Goal: Information Seeking & Learning: Check status

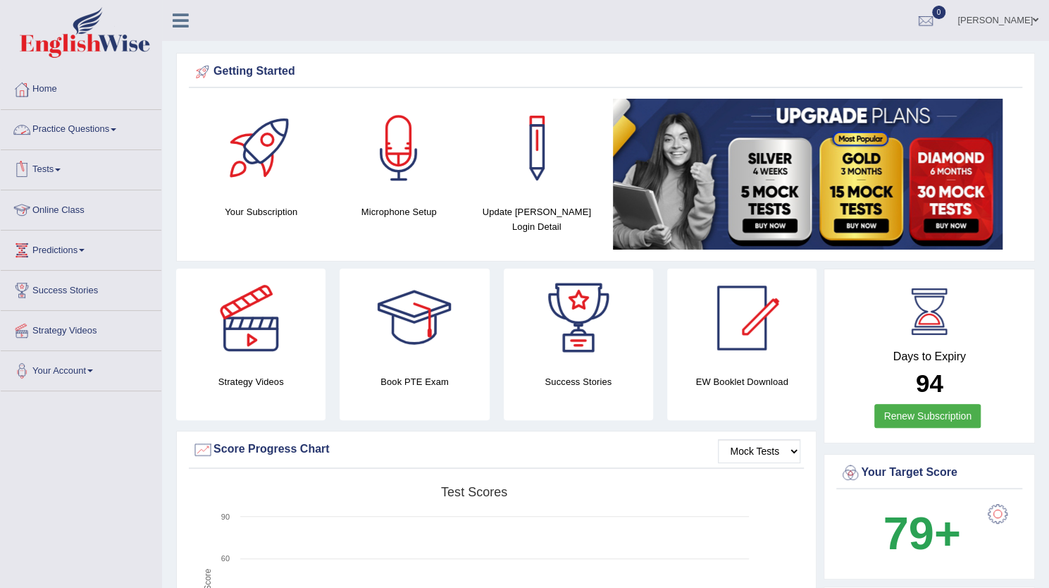
drag, startPoint x: 0, startPoint y: 0, endPoint x: 79, endPoint y: 135, distance: 156.6
click at [79, 135] on link "Practice Questions" at bounding box center [81, 127] width 161 height 35
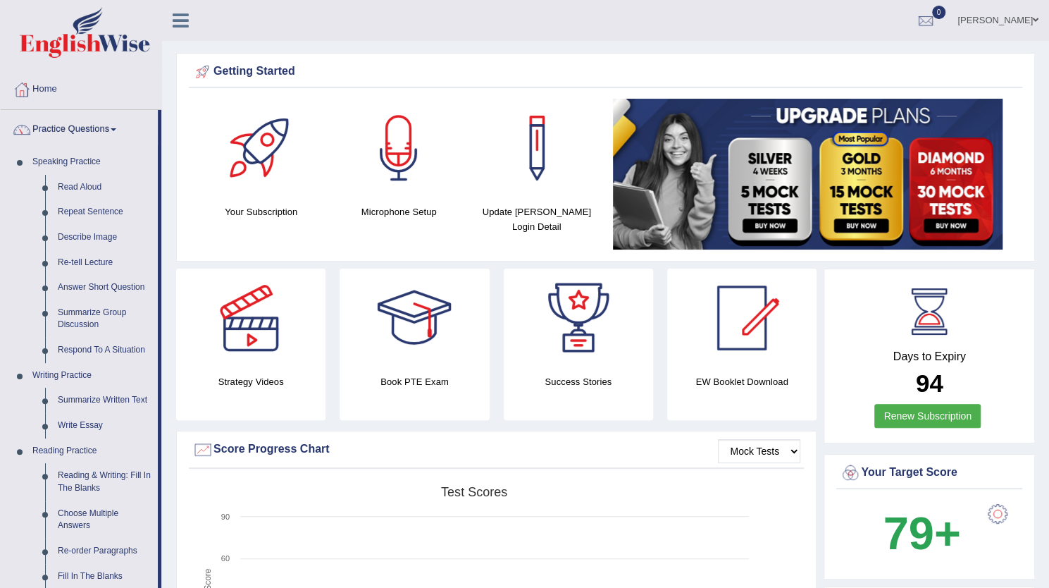
click at [79, 135] on link "Practice Questions" at bounding box center [79, 127] width 157 height 35
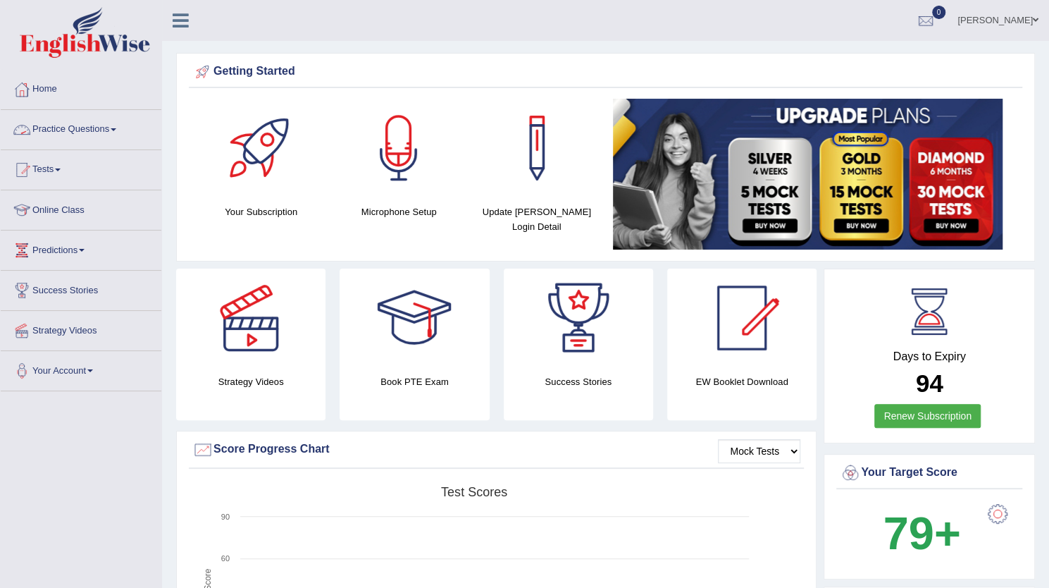
click at [69, 123] on link "Practice Questions" at bounding box center [81, 127] width 161 height 35
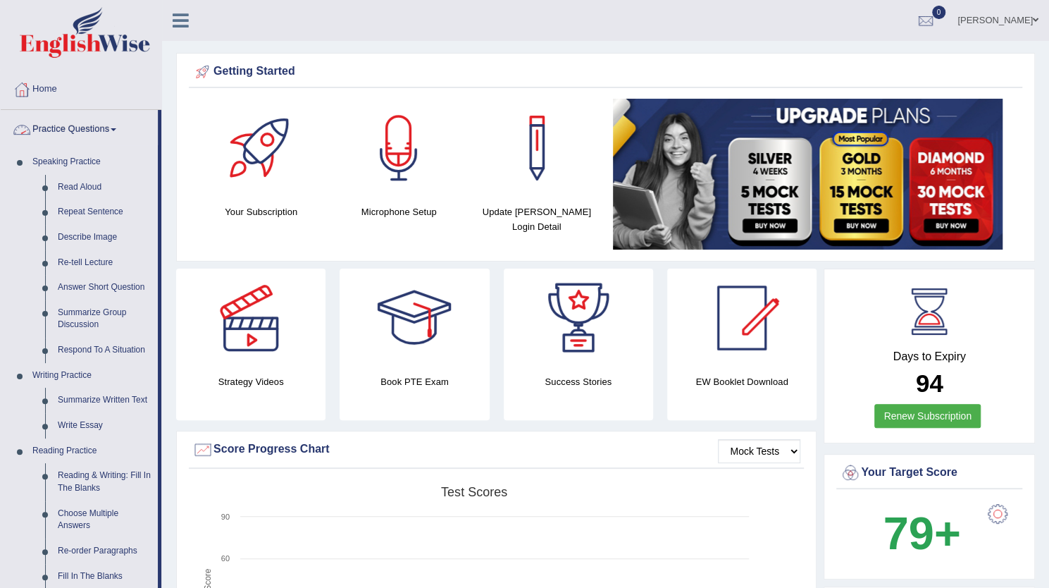
click at [89, 118] on link "Practice Questions" at bounding box center [79, 127] width 157 height 35
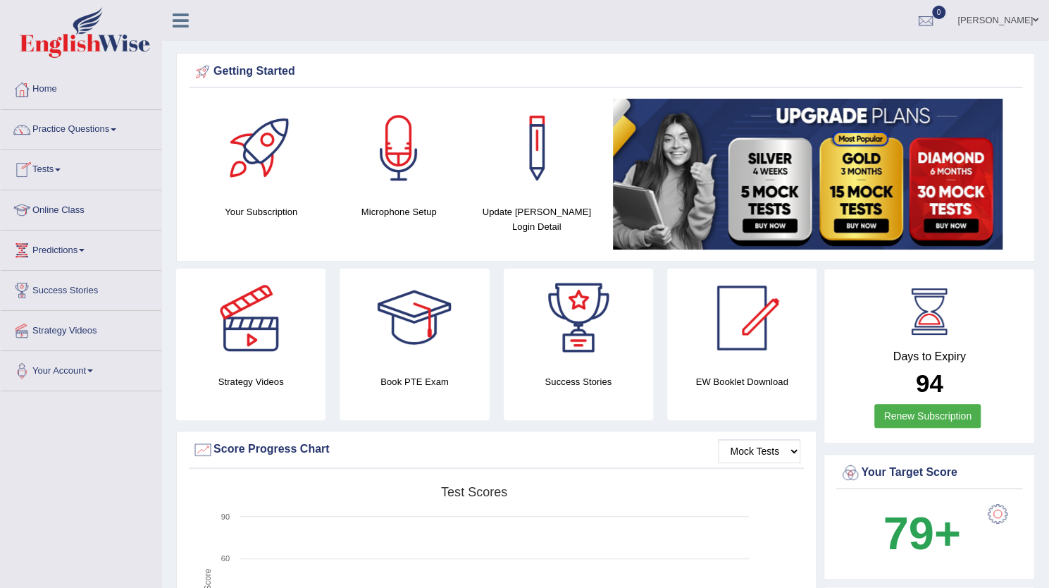
click at [44, 175] on link "Tests" at bounding box center [81, 167] width 161 height 35
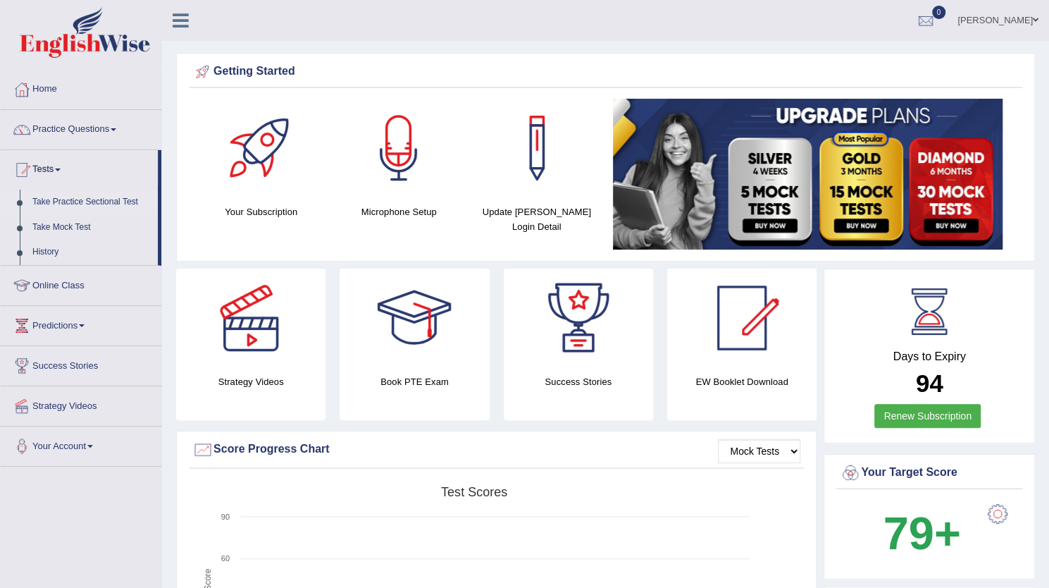
click at [81, 198] on link "Take Practice Sectional Test" at bounding box center [92, 201] width 132 height 25
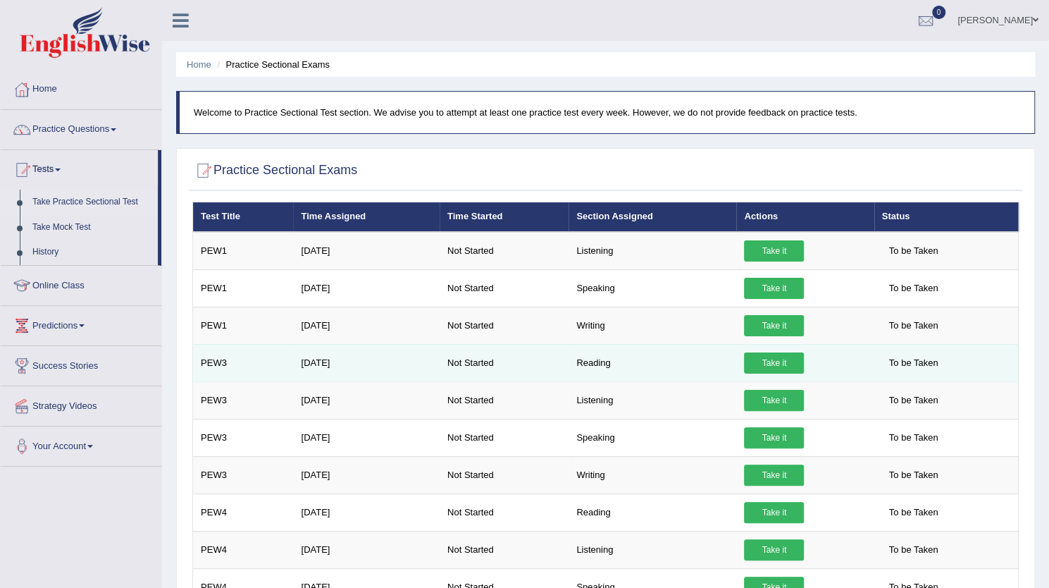
click at [774, 363] on link "Take it" at bounding box center [774, 362] width 60 height 21
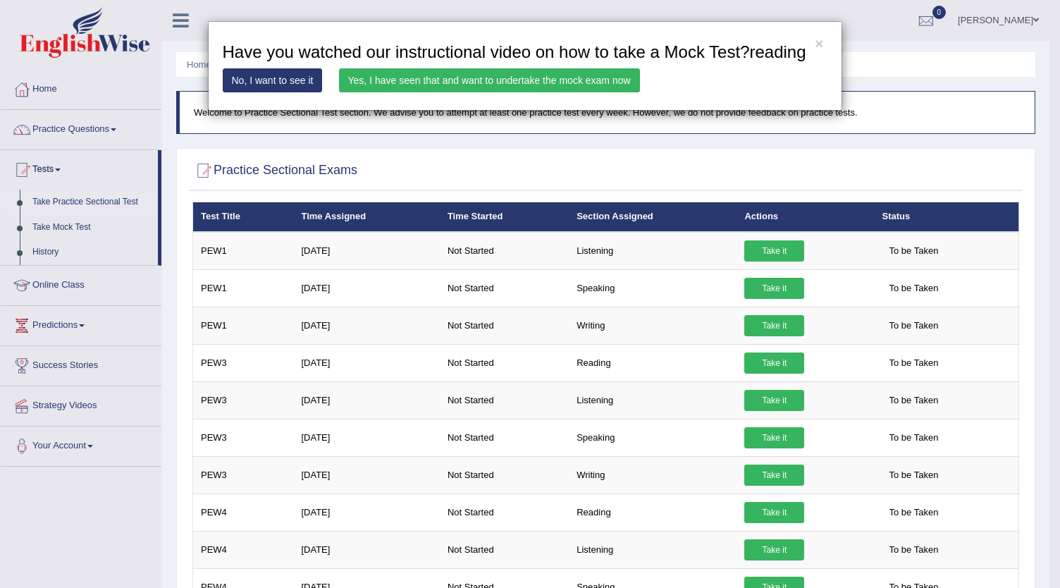
click at [478, 88] on link "Yes, I have seen that and want to undertake the mock exam now" at bounding box center [489, 80] width 301 height 24
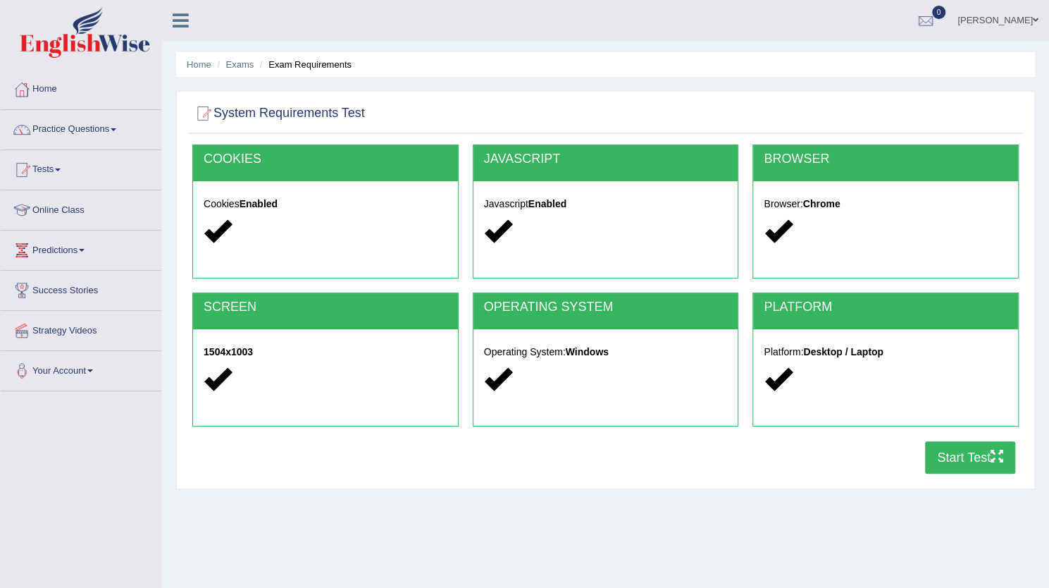
click at [972, 463] on button "Start Test" at bounding box center [970, 457] width 90 height 32
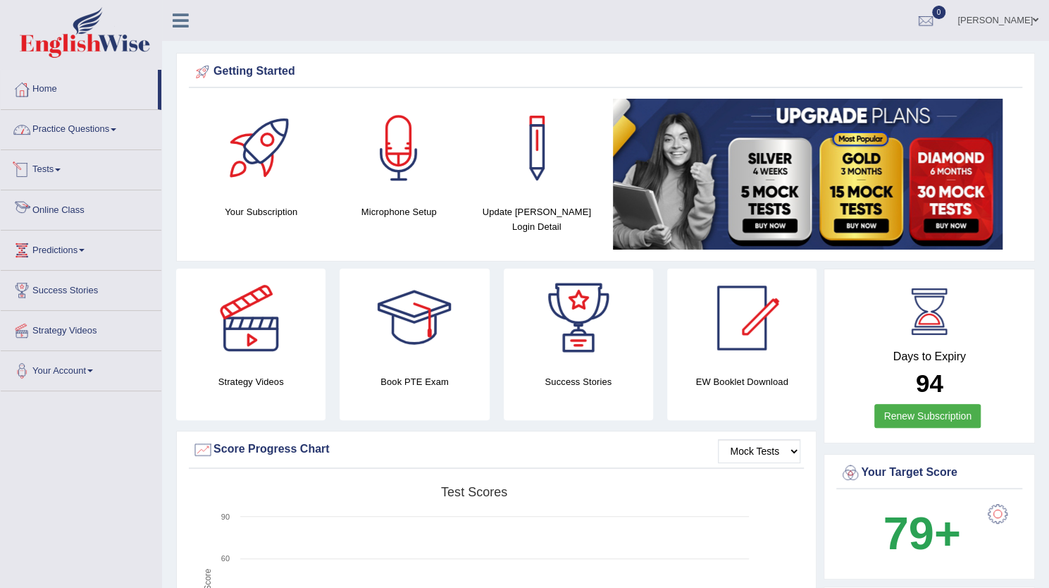
click at [80, 132] on link "Practice Questions" at bounding box center [81, 127] width 161 height 35
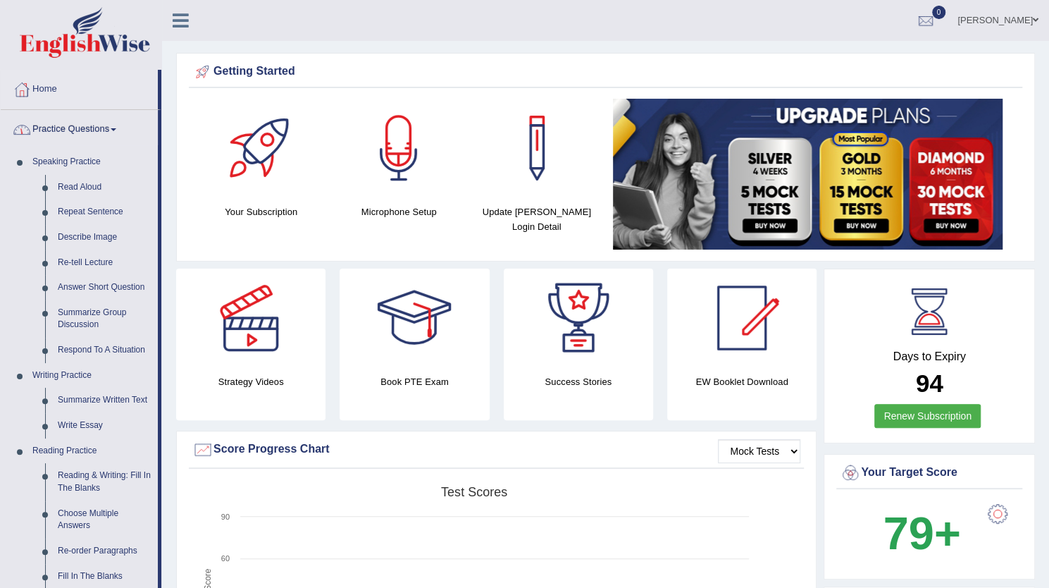
click at [80, 132] on link "Practice Questions" at bounding box center [79, 127] width 157 height 35
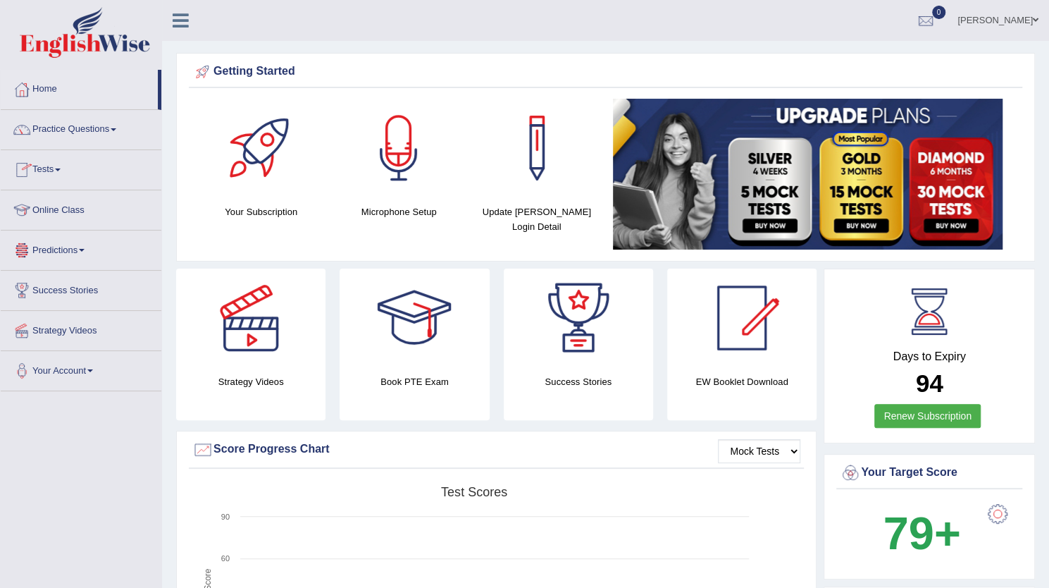
click at [55, 173] on link "Tests" at bounding box center [81, 167] width 161 height 35
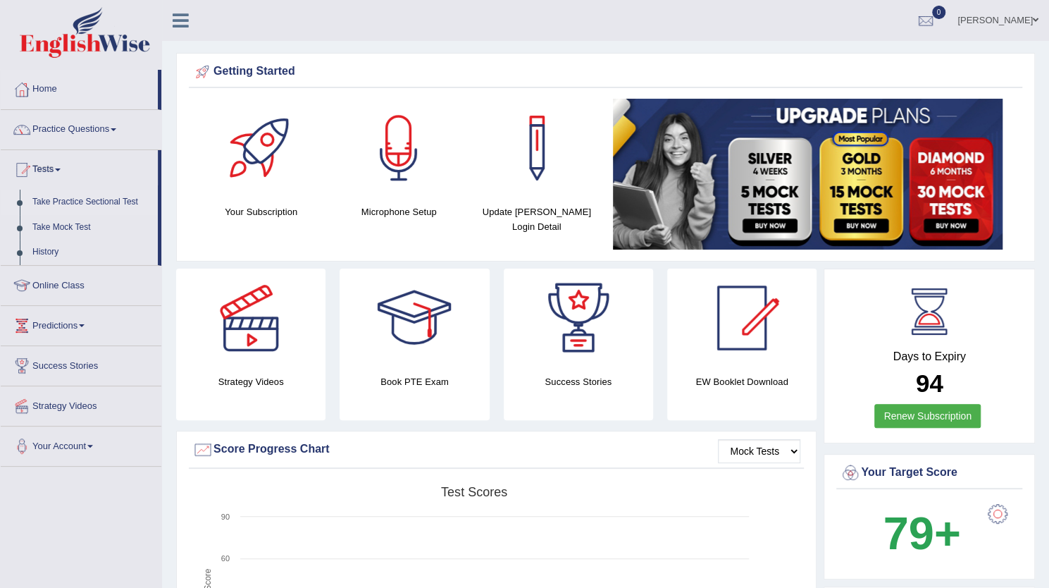
click at [97, 201] on link "Take Practice Sectional Test" at bounding box center [92, 201] width 132 height 25
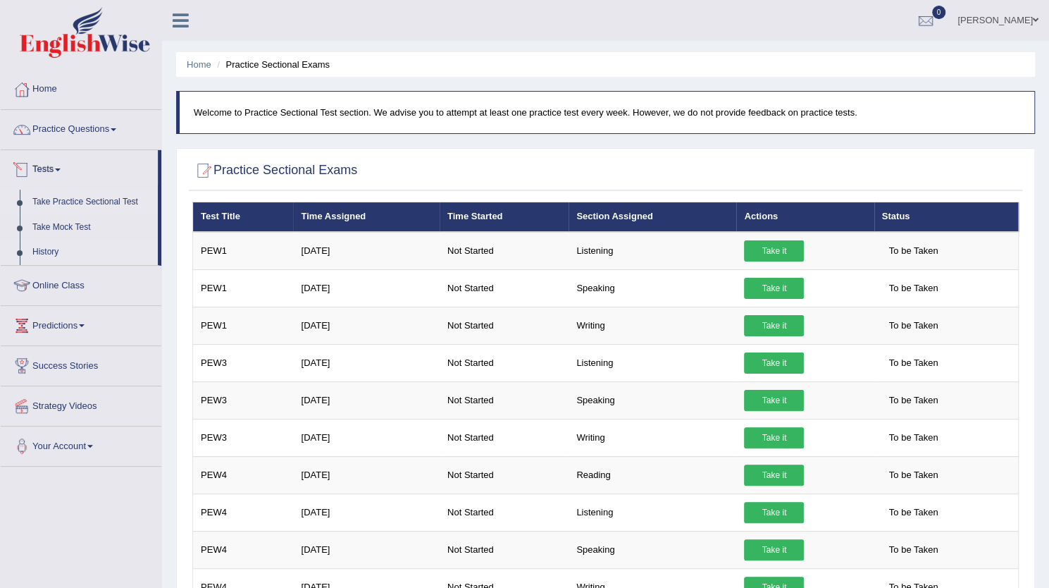
click at [39, 251] on link "History" at bounding box center [92, 252] width 132 height 25
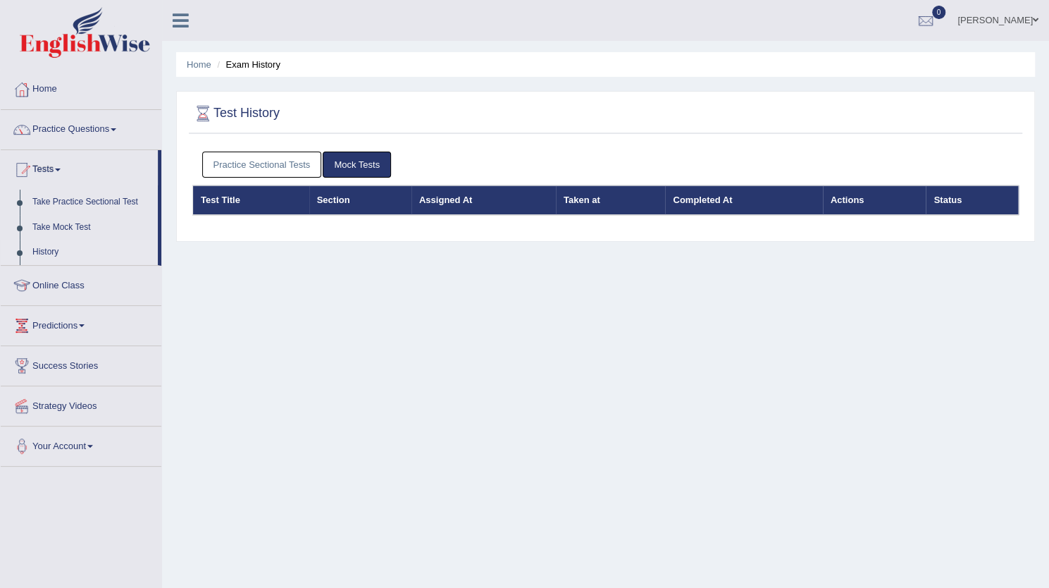
click at [276, 173] on link "Practice Sectional Tests" at bounding box center [262, 164] width 120 height 26
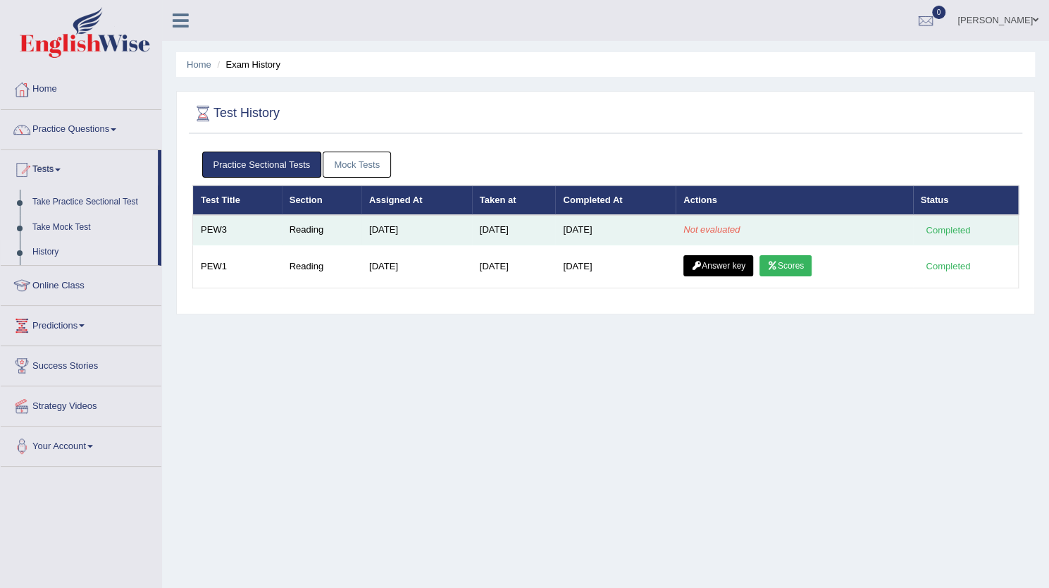
click at [254, 231] on td "PEW3" at bounding box center [237, 230] width 89 height 30
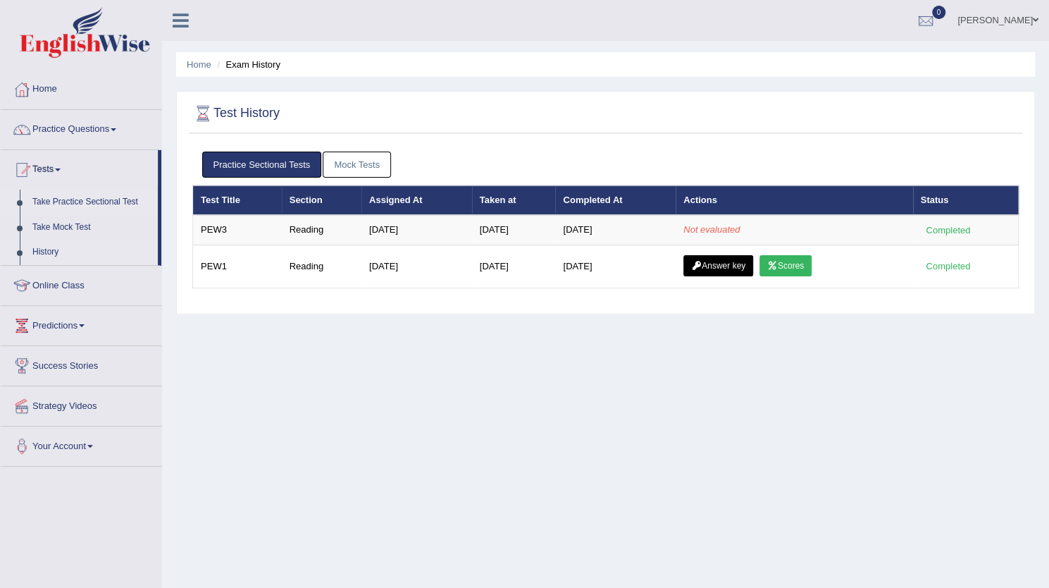
click at [82, 199] on link "Take Practice Sectional Test" at bounding box center [92, 201] width 132 height 25
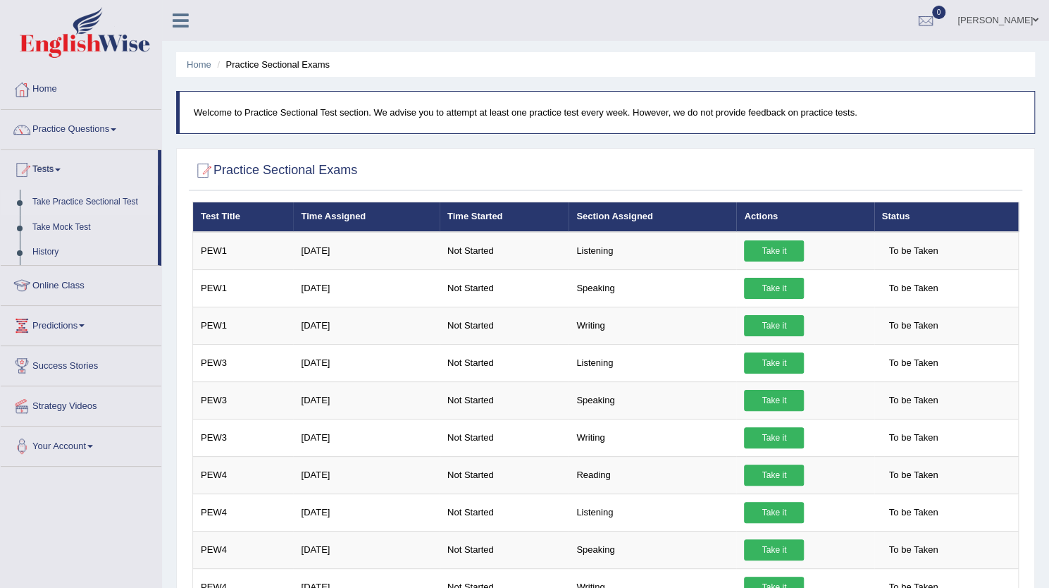
click at [75, 132] on link "Practice Questions" at bounding box center [81, 127] width 161 height 35
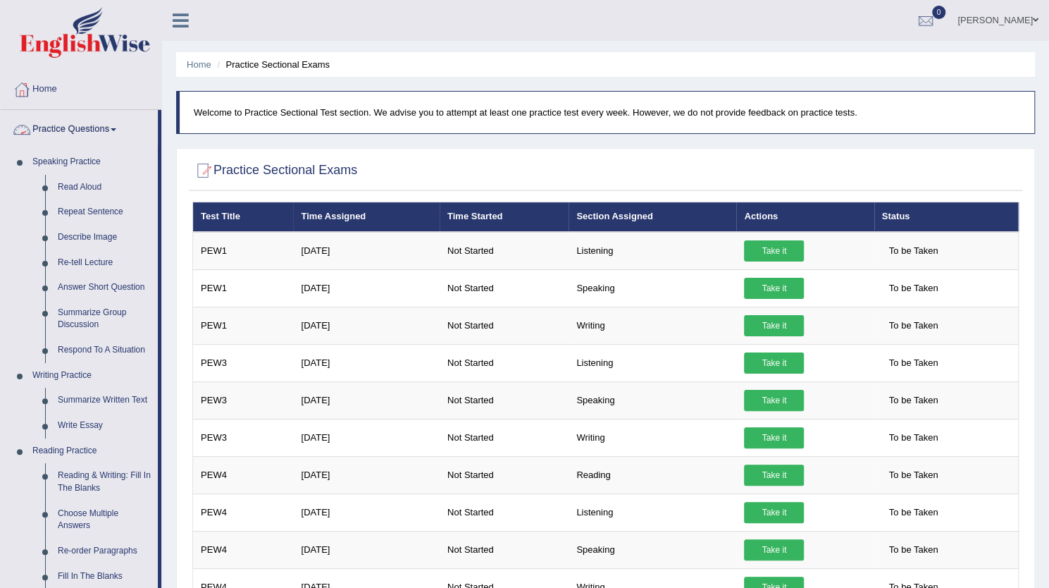
click at [96, 135] on link "Practice Questions" at bounding box center [79, 127] width 157 height 35
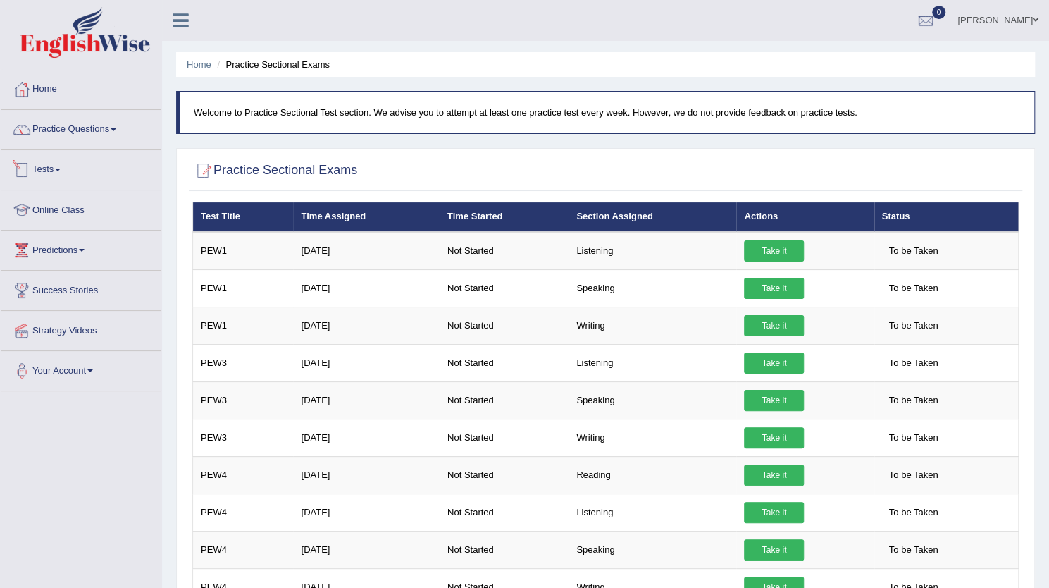
click at [56, 163] on link "Tests" at bounding box center [81, 167] width 161 height 35
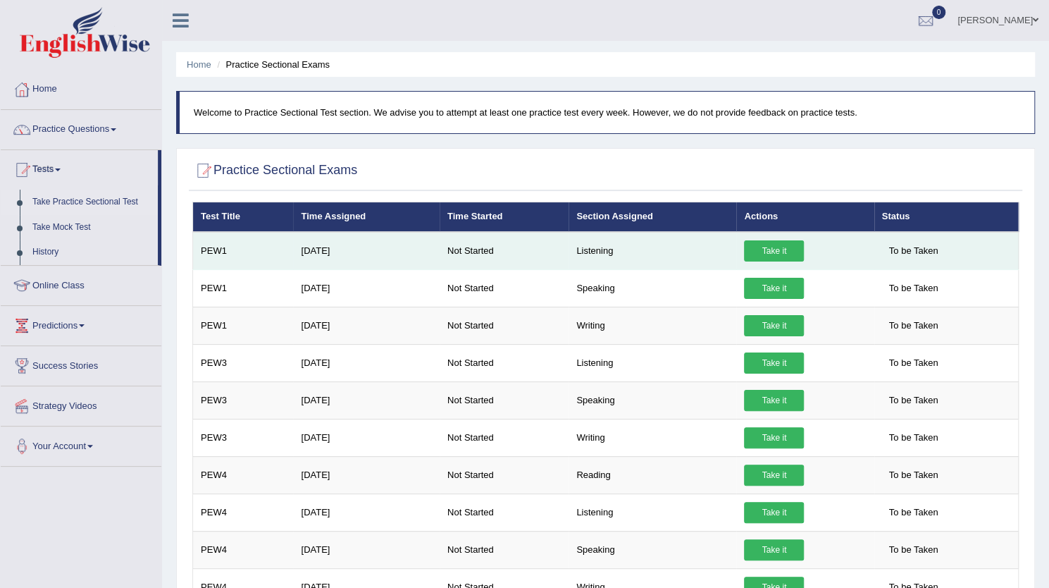
click at [761, 243] on link "Take it" at bounding box center [774, 250] width 60 height 21
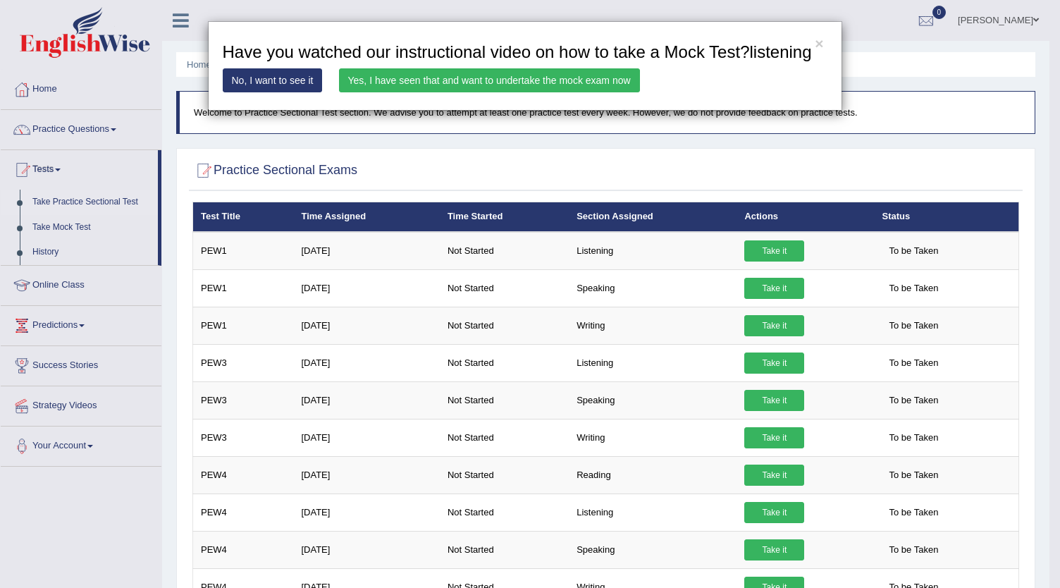
click at [523, 75] on link "Yes, I have seen that and want to undertake the mock exam now" at bounding box center [489, 80] width 301 height 24
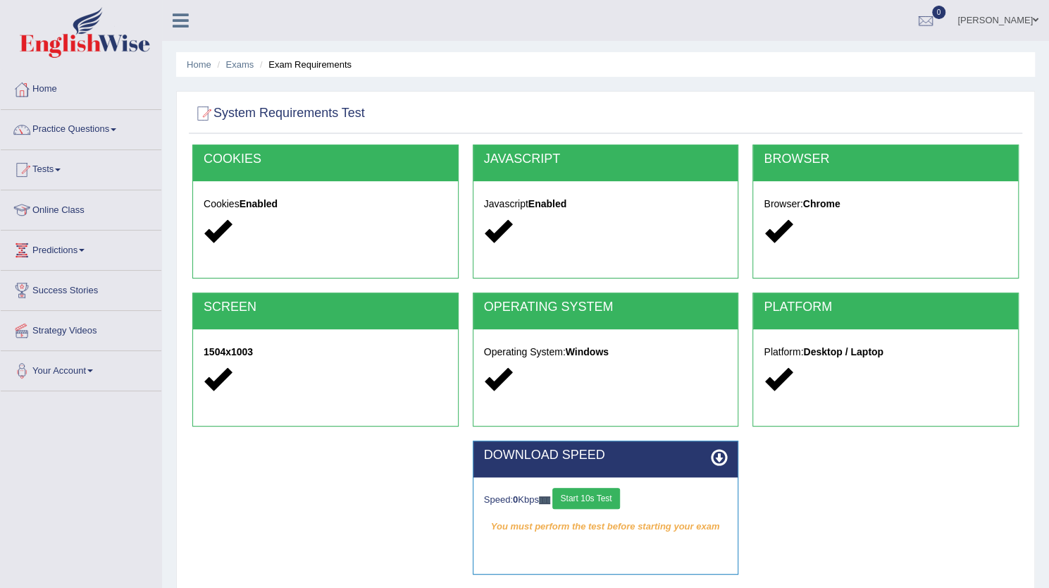
scroll to position [70, 0]
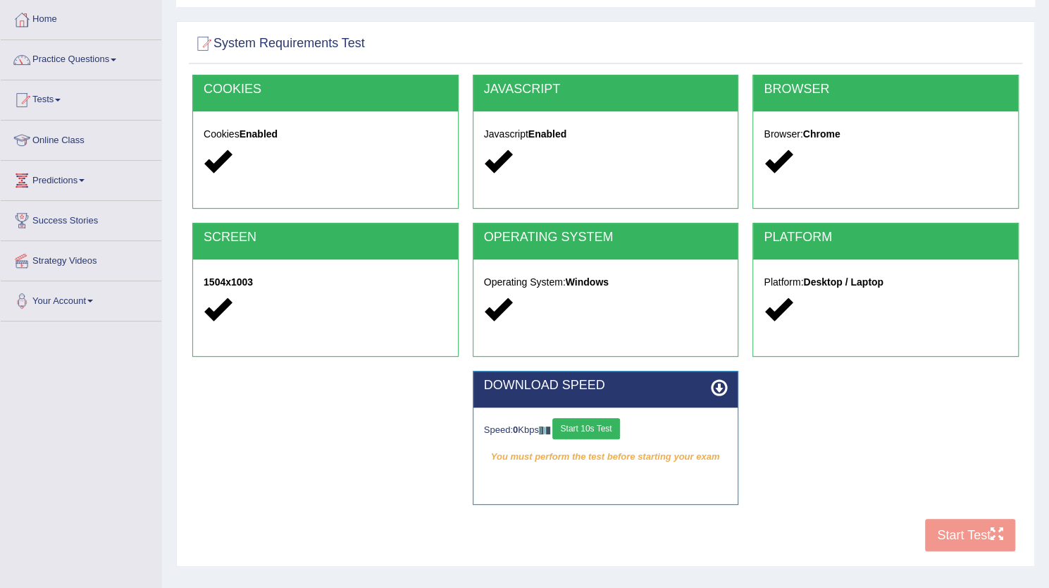
click at [594, 429] on button "Start 10s Test" at bounding box center [585, 428] width 67 height 21
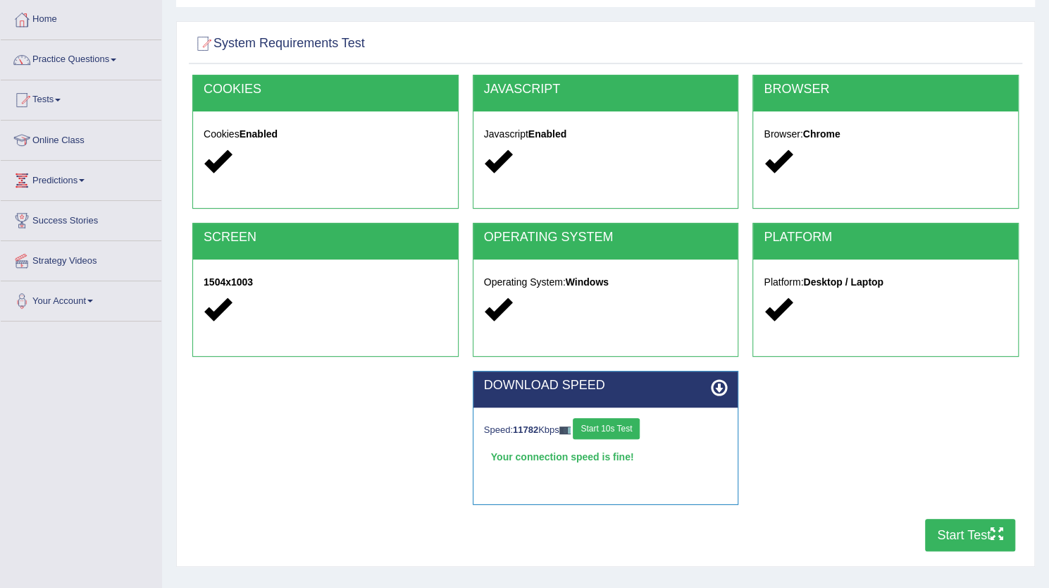
click at [950, 530] on button "Start Test" at bounding box center [970, 534] width 90 height 32
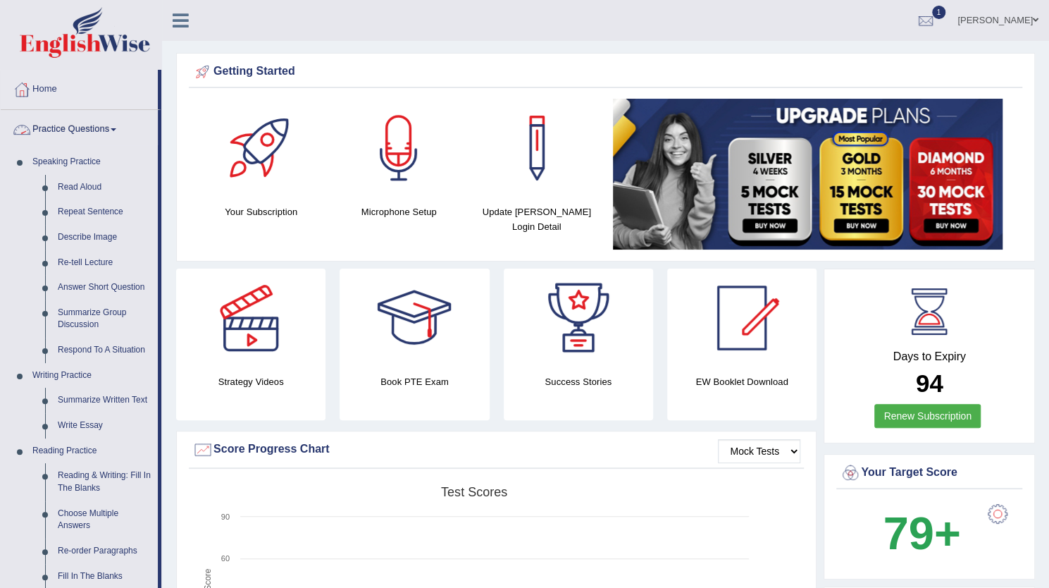
click at [90, 133] on link "Practice Questions" at bounding box center [79, 127] width 157 height 35
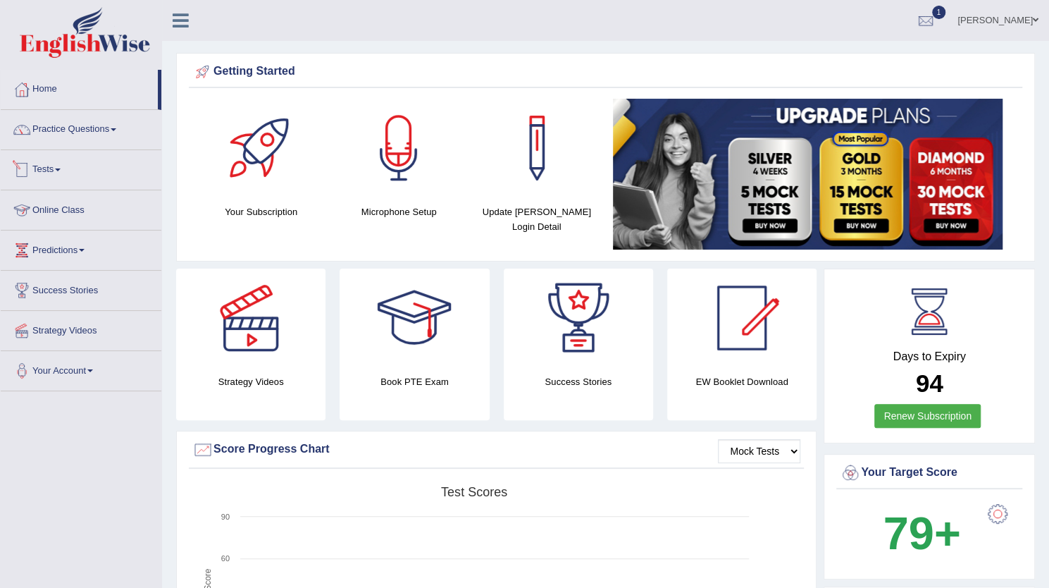
click at [56, 171] on link "Tests" at bounding box center [81, 167] width 161 height 35
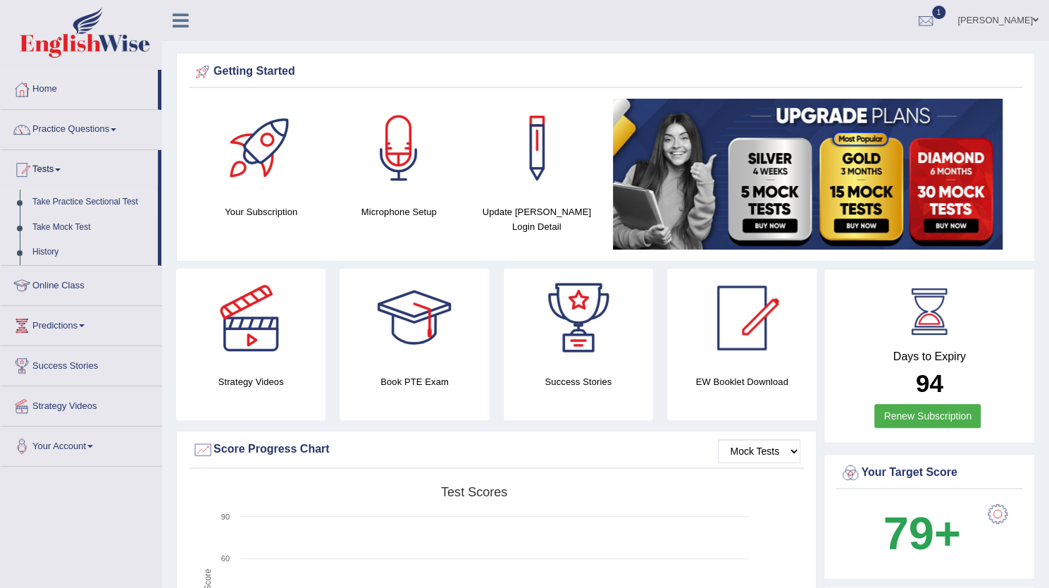
click at [96, 198] on link "Take Practice Sectional Test" at bounding box center [92, 201] width 132 height 25
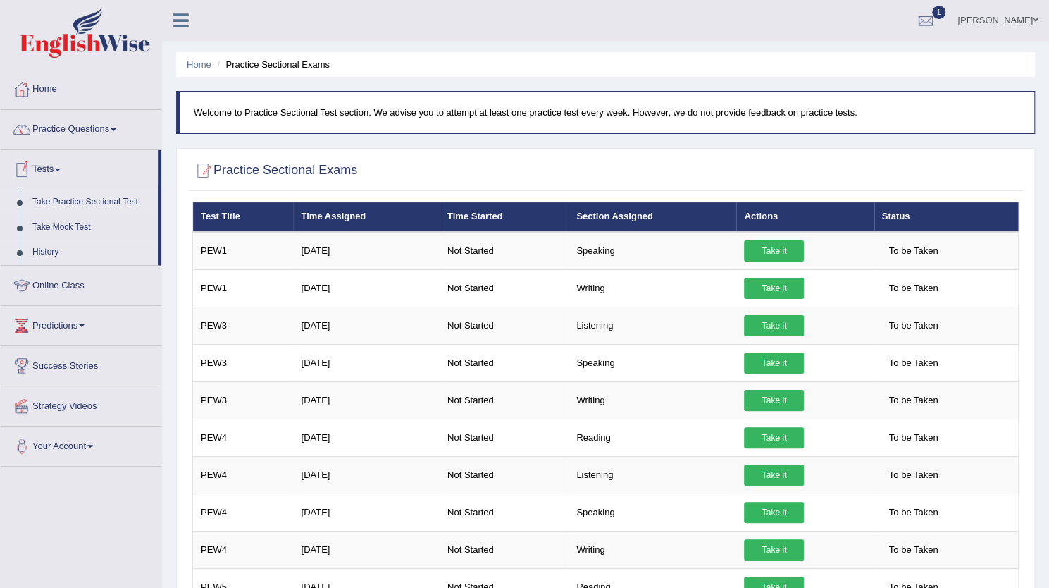
click at [42, 248] on link "History" at bounding box center [92, 252] width 132 height 25
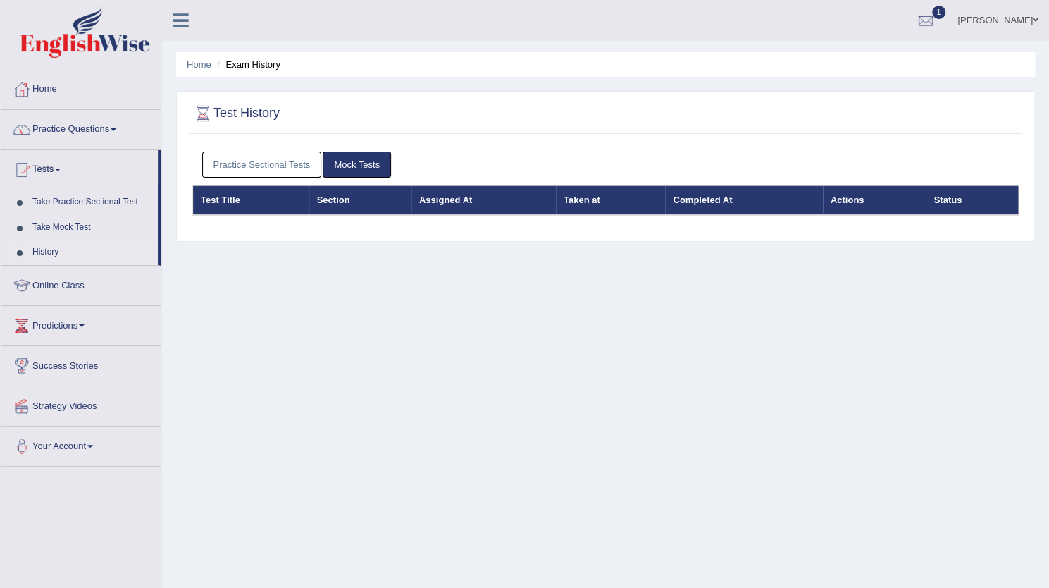
click at [290, 175] on link "Practice Sectional Tests" at bounding box center [262, 164] width 120 height 26
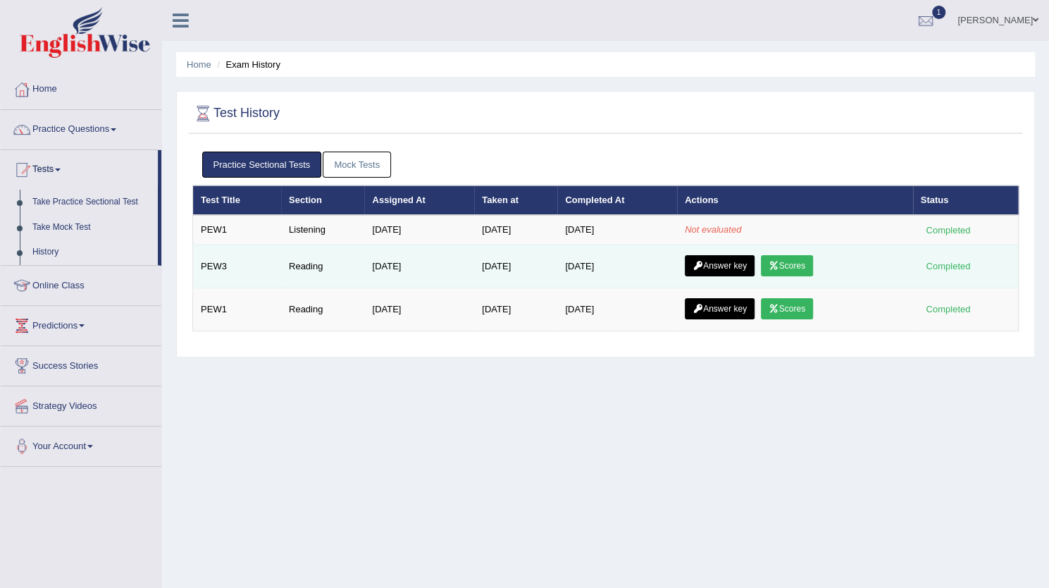
click at [779, 261] on icon at bounding box center [774, 265] width 11 height 8
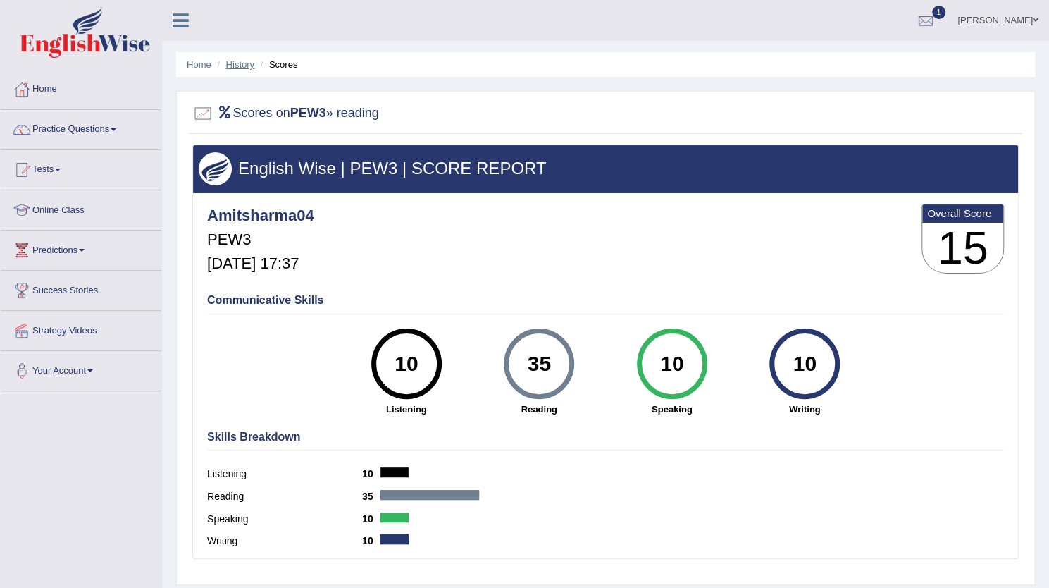
click at [245, 64] on link "History" at bounding box center [240, 64] width 28 height 11
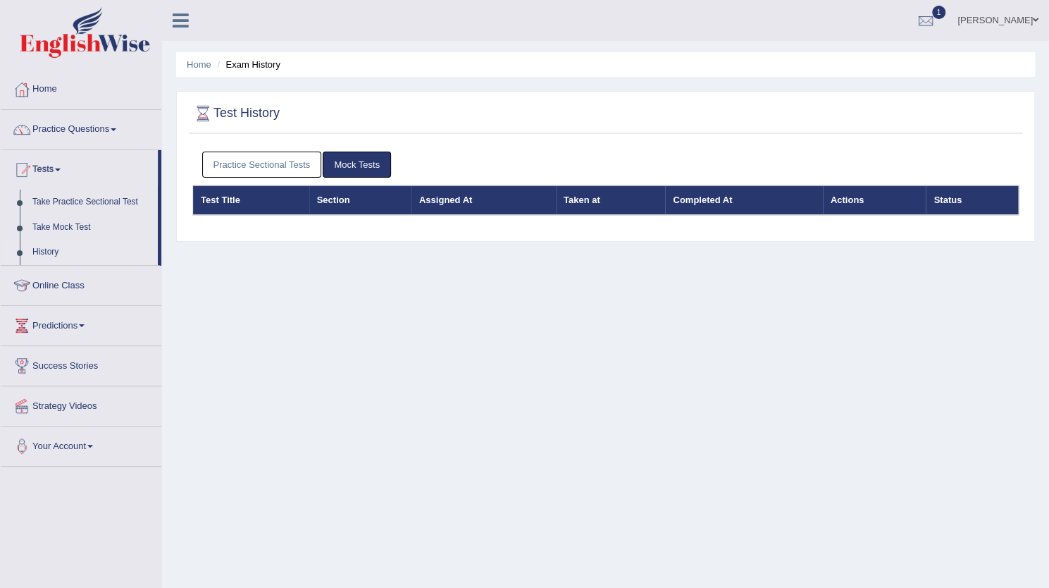
click at [244, 157] on link "Practice Sectional Tests" at bounding box center [262, 164] width 120 height 26
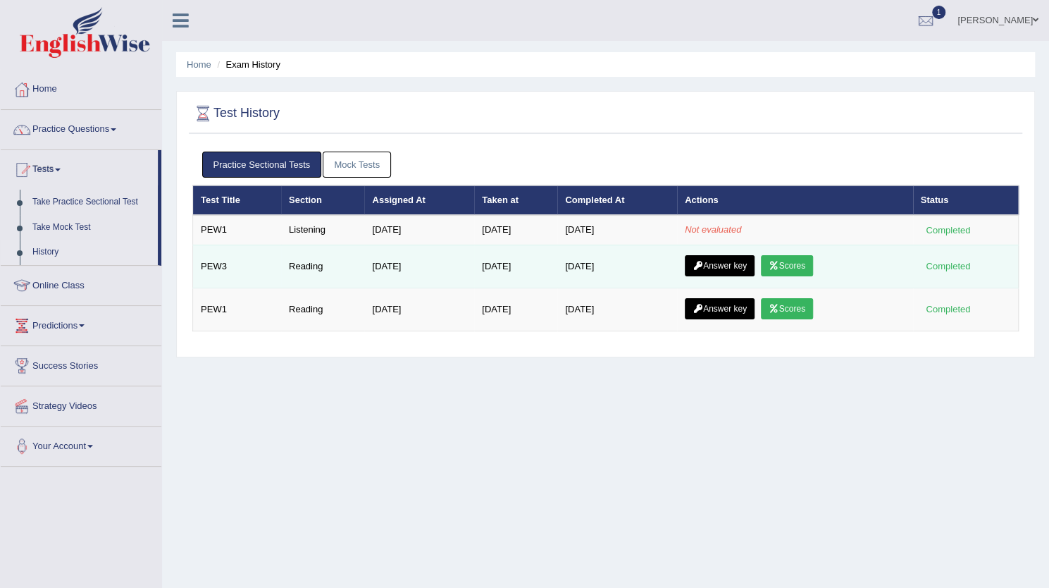
click at [723, 263] on link "Answer key" at bounding box center [720, 265] width 70 height 21
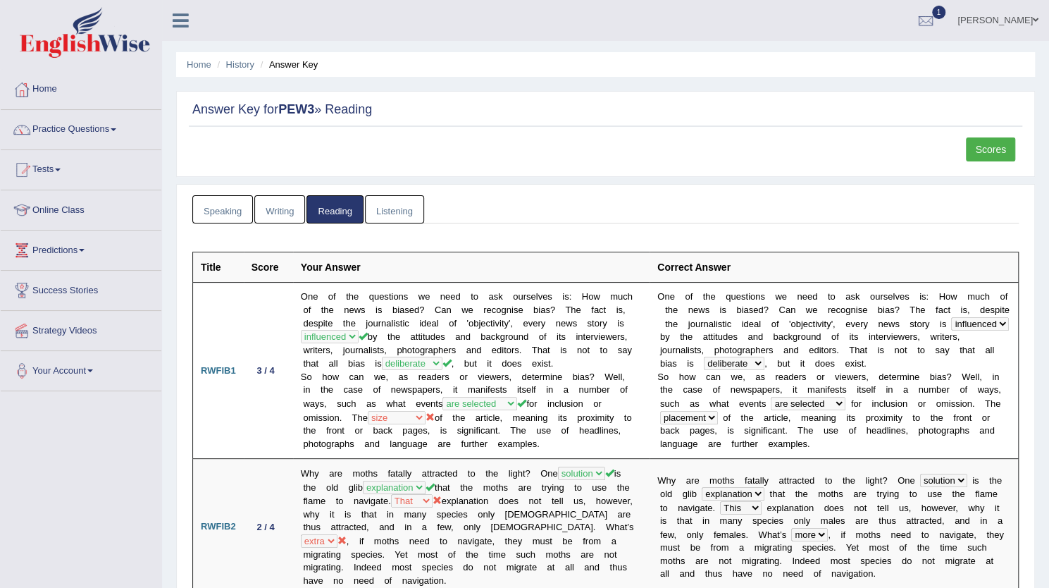
click at [394, 205] on link "Listening" at bounding box center [394, 209] width 59 height 29
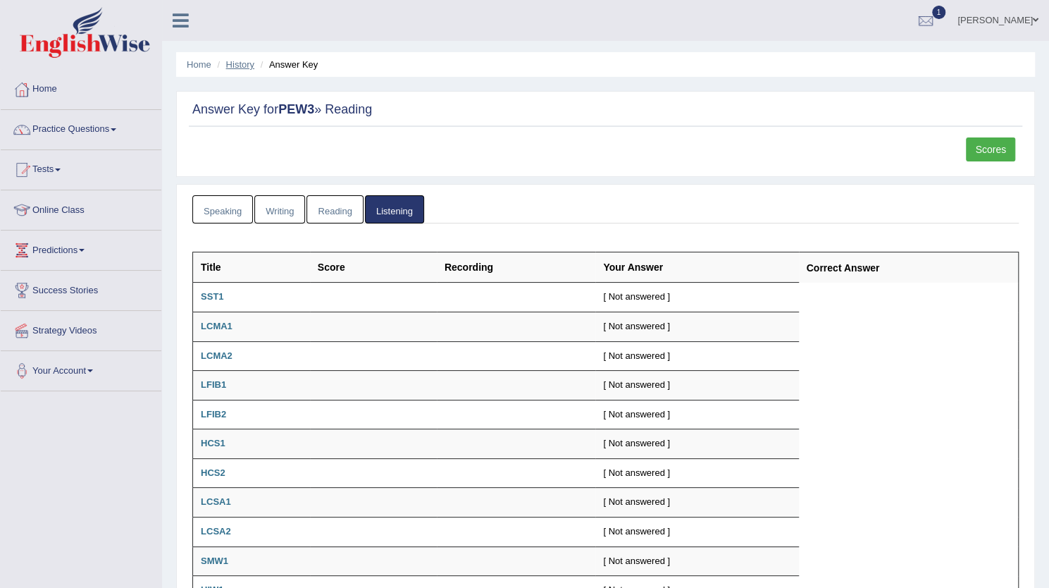
click at [239, 63] on link "History" at bounding box center [240, 64] width 28 height 11
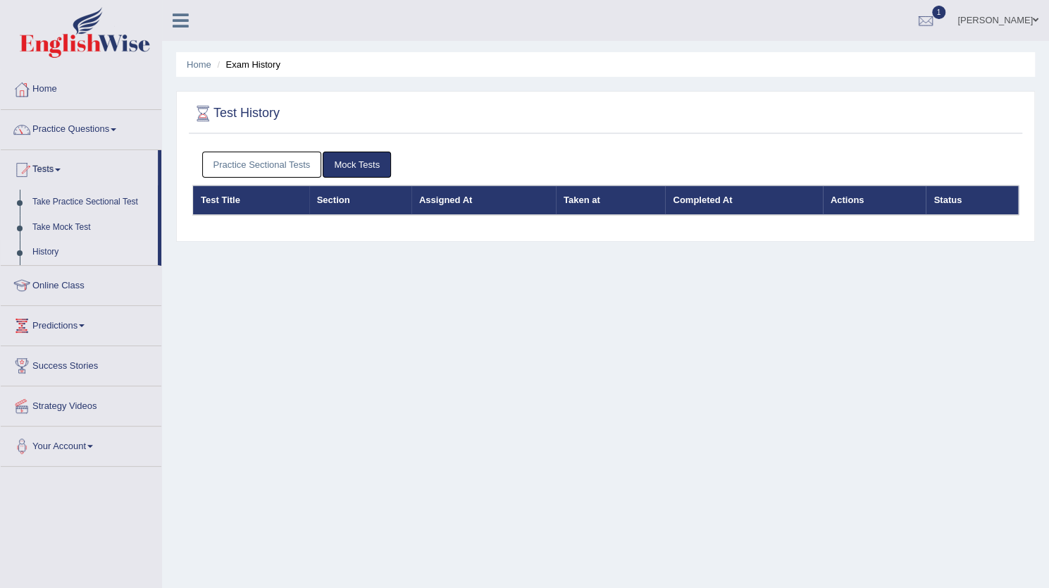
click at [234, 153] on link "Practice Sectional Tests" at bounding box center [262, 164] width 120 height 26
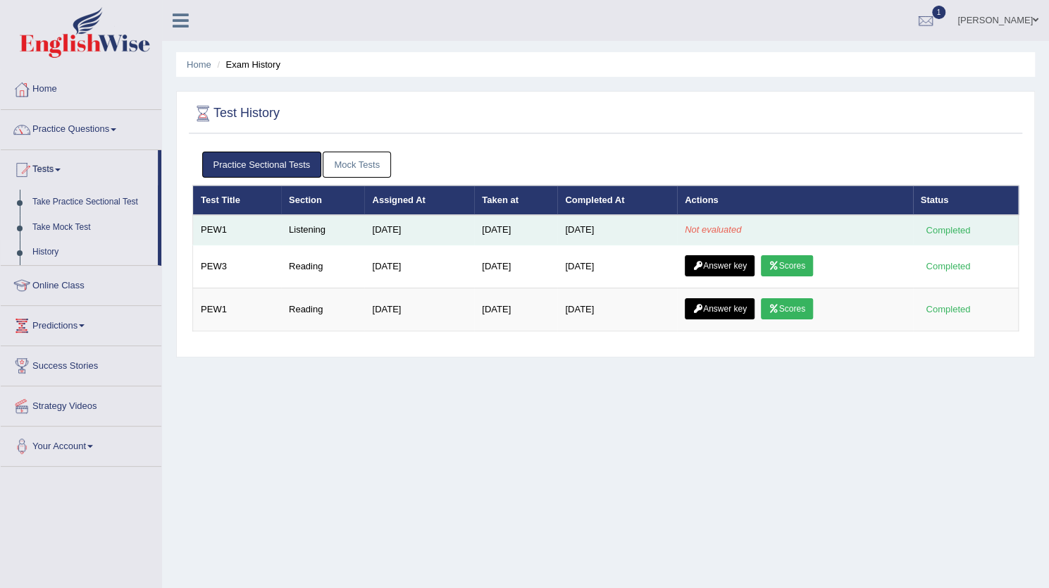
click at [249, 232] on td "PEW1" at bounding box center [237, 230] width 88 height 30
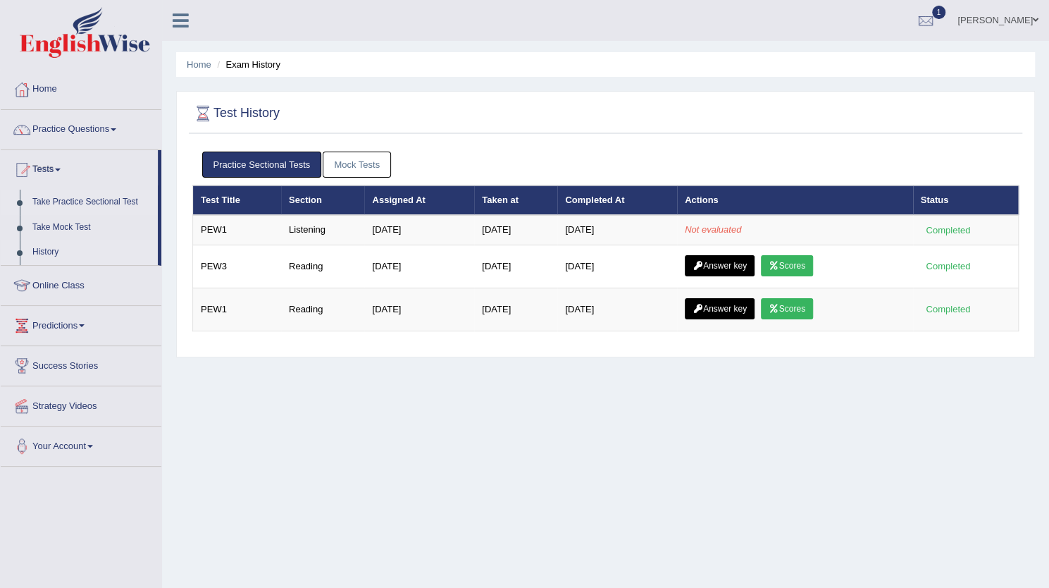
click at [90, 198] on link "Take Practice Sectional Test" at bounding box center [92, 201] width 132 height 25
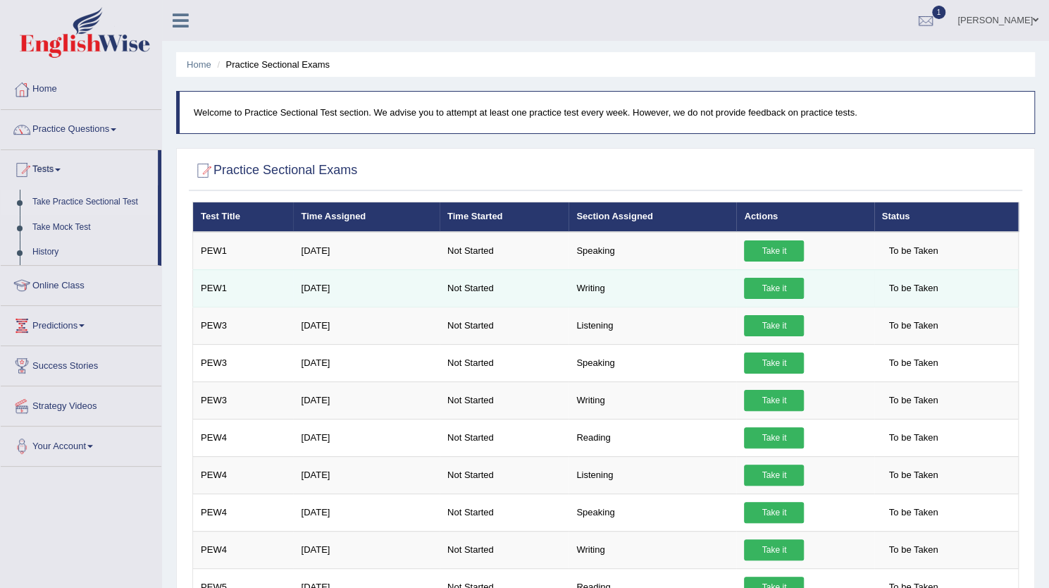
click at [788, 291] on link "Take it" at bounding box center [774, 288] width 60 height 21
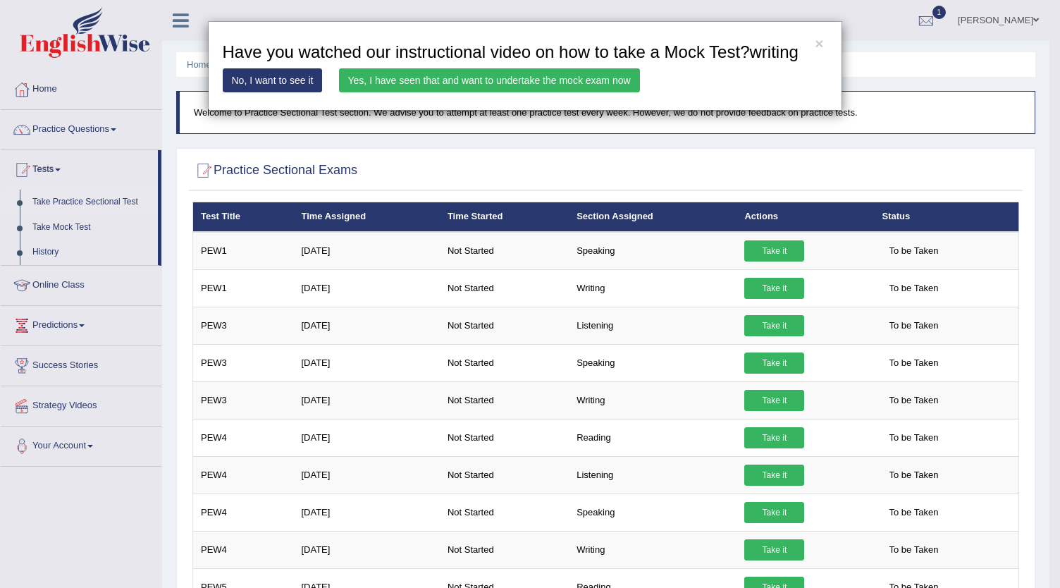
click at [549, 70] on link "Yes, I have seen that and want to undertake the mock exam now" at bounding box center [489, 80] width 301 height 24
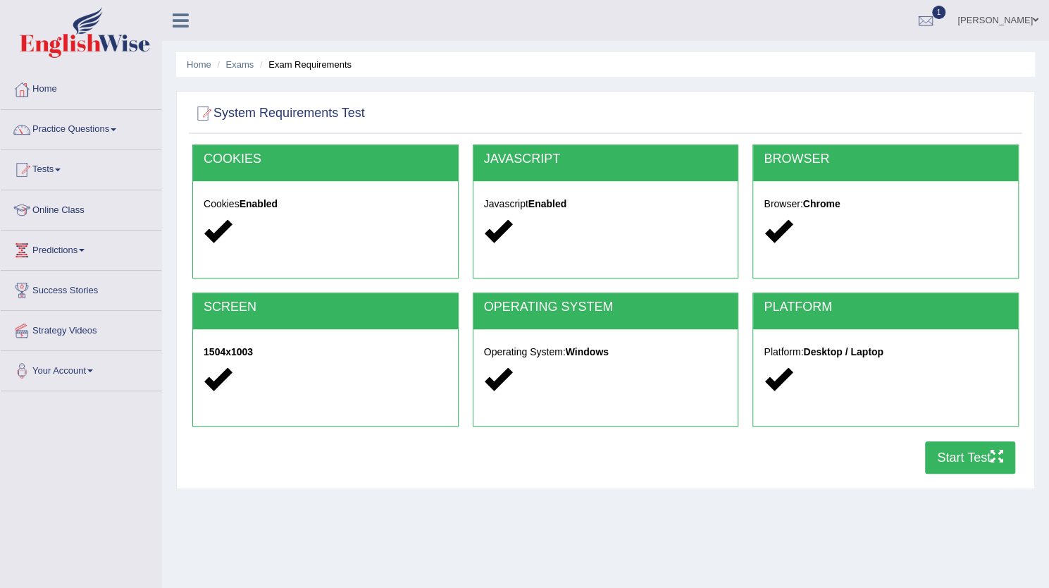
click at [958, 449] on button "Start Test" at bounding box center [970, 457] width 90 height 32
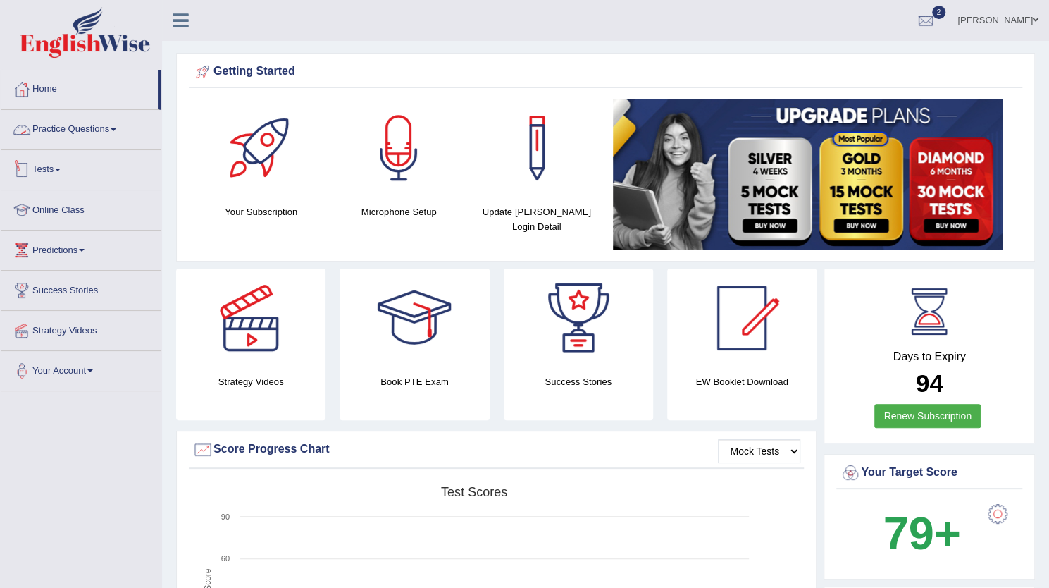
click at [70, 130] on link "Practice Questions" at bounding box center [81, 127] width 161 height 35
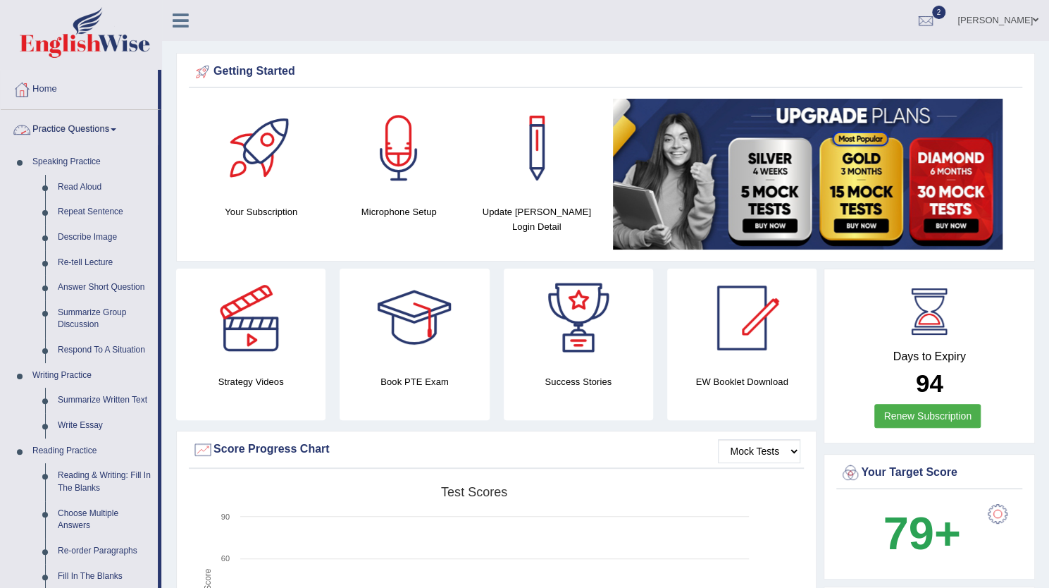
click at [94, 133] on link "Practice Questions" at bounding box center [79, 127] width 157 height 35
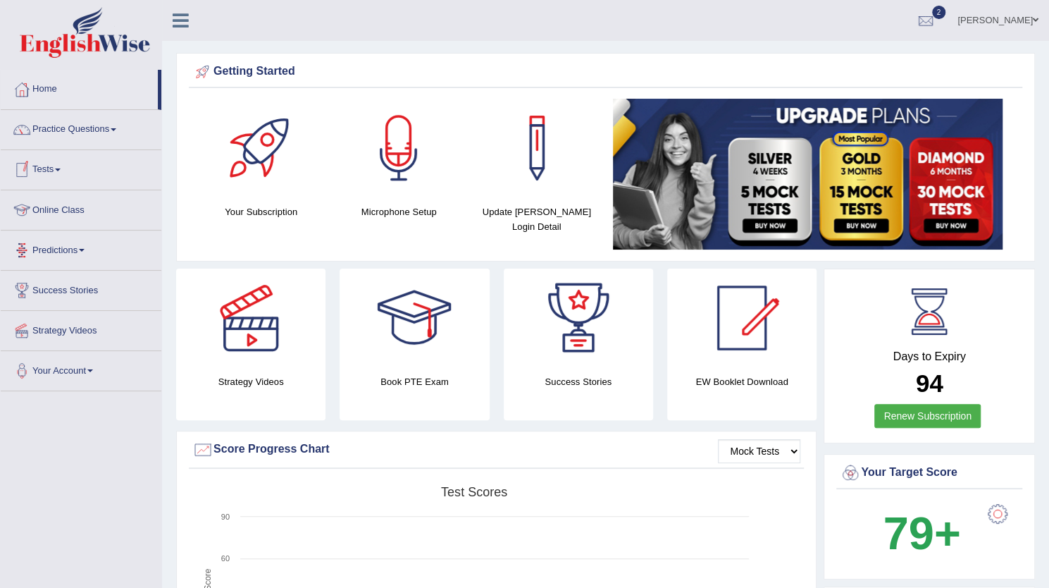
click at [63, 177] on link "Tests" at bounding box center [81, 167] width 161 height 35
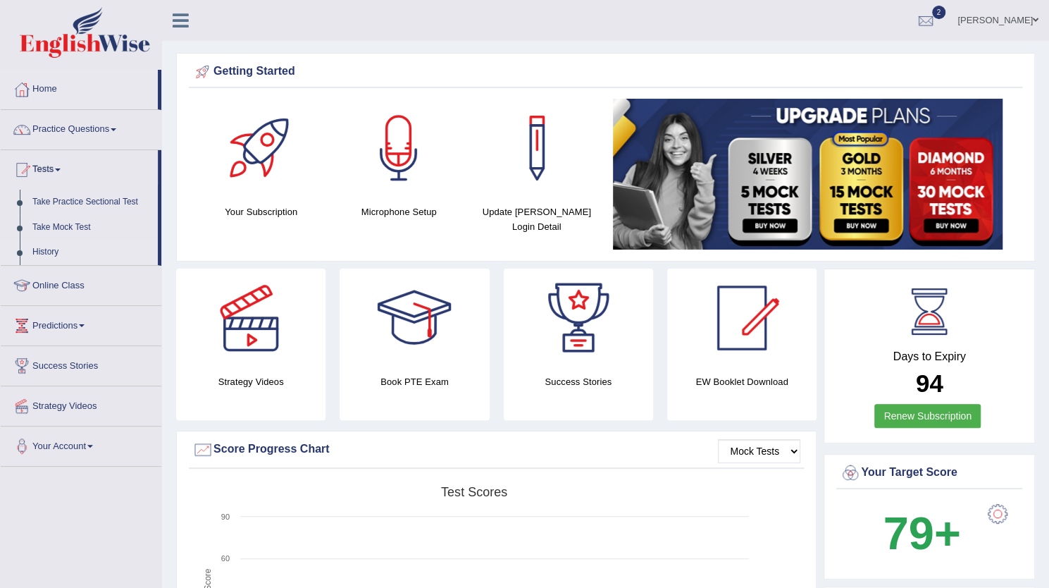
click at [53, 247] on link "History" at bounding box center [92, 252] width 132 height 25
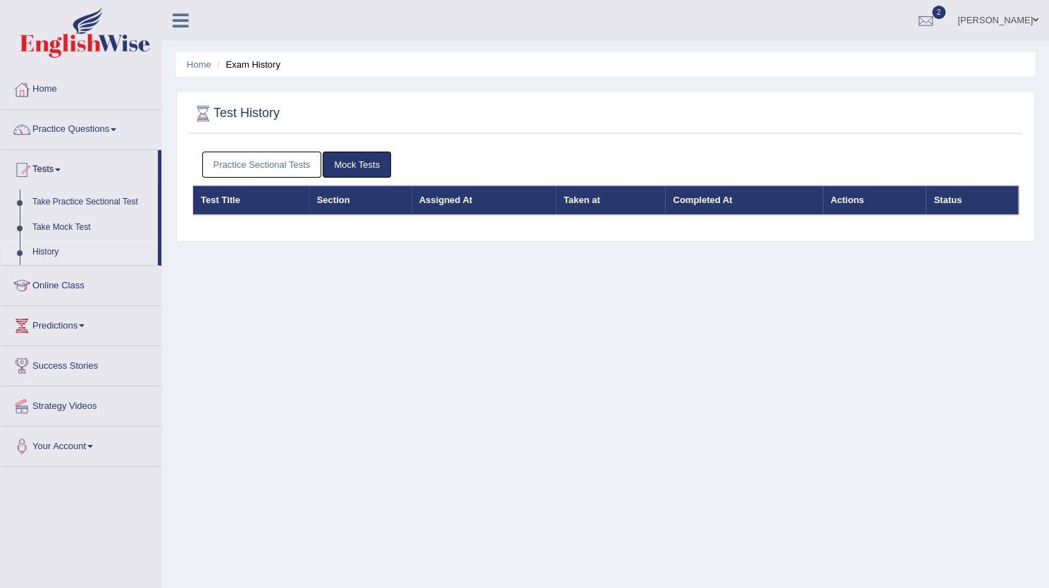
click at [278, 164] on link "Practice Sectional Tests" at bounding box center [262, 164] width 120 height 26
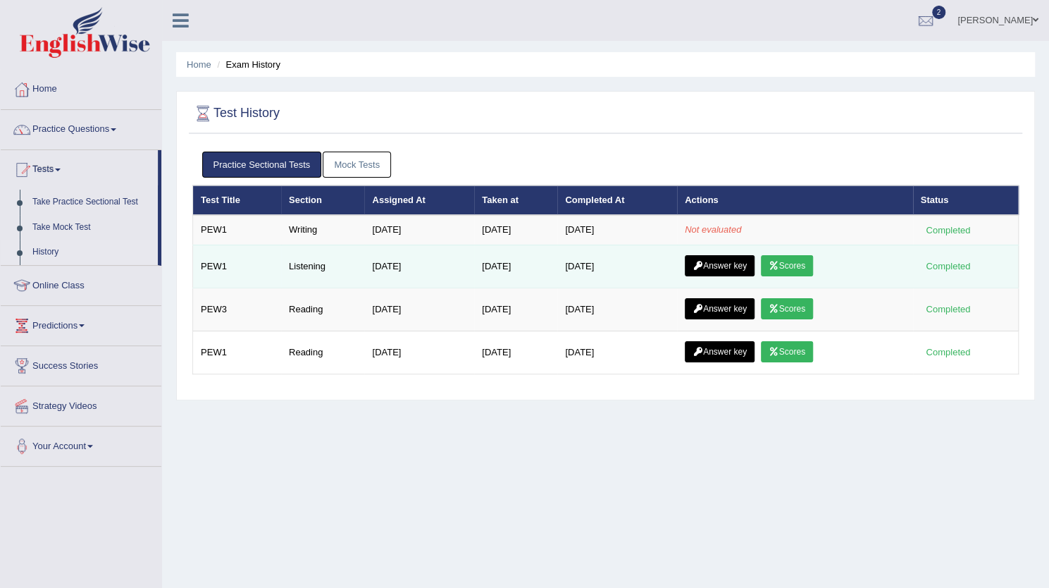
click at [800, 271] on link "Scores" at bounding box center [787, 265] width 52 height 21
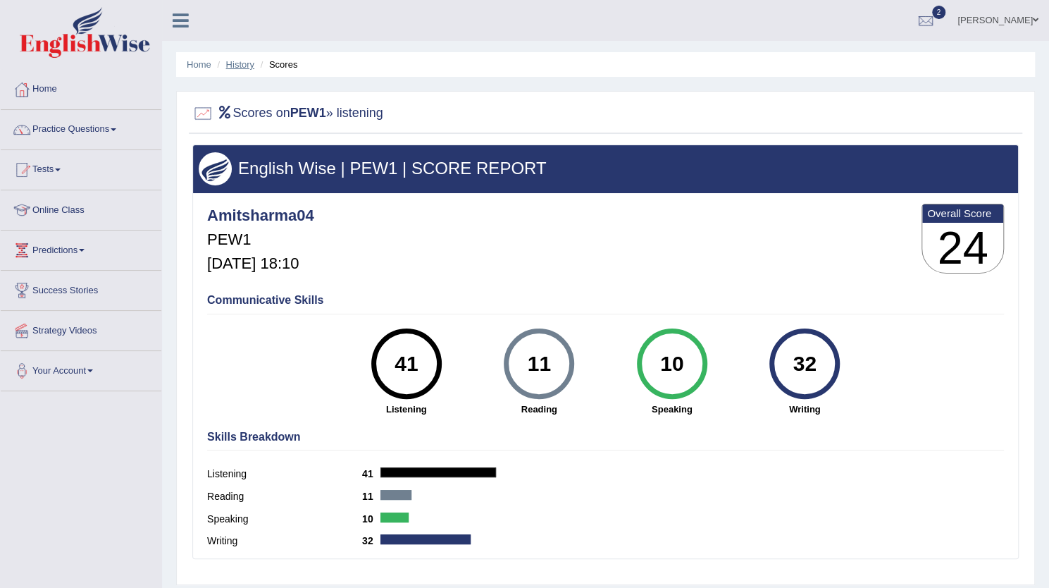
click at [241, 59] on link "History" at bounding box center [240, 64] width 28 height 11
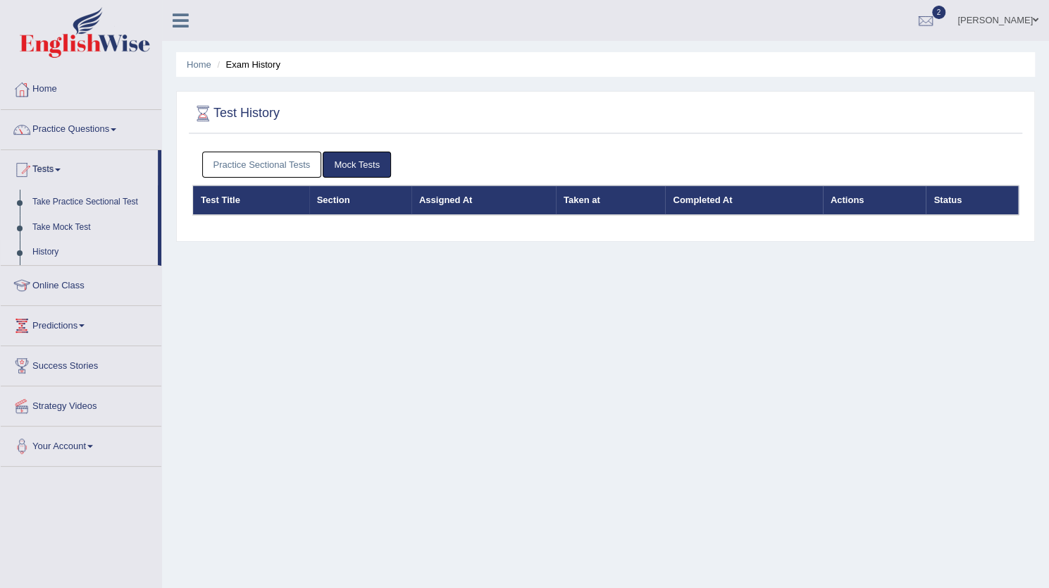
click at [282, 168] on link "Practice Sectional Tests" at bounding box center [262, 164] width 120 height 26
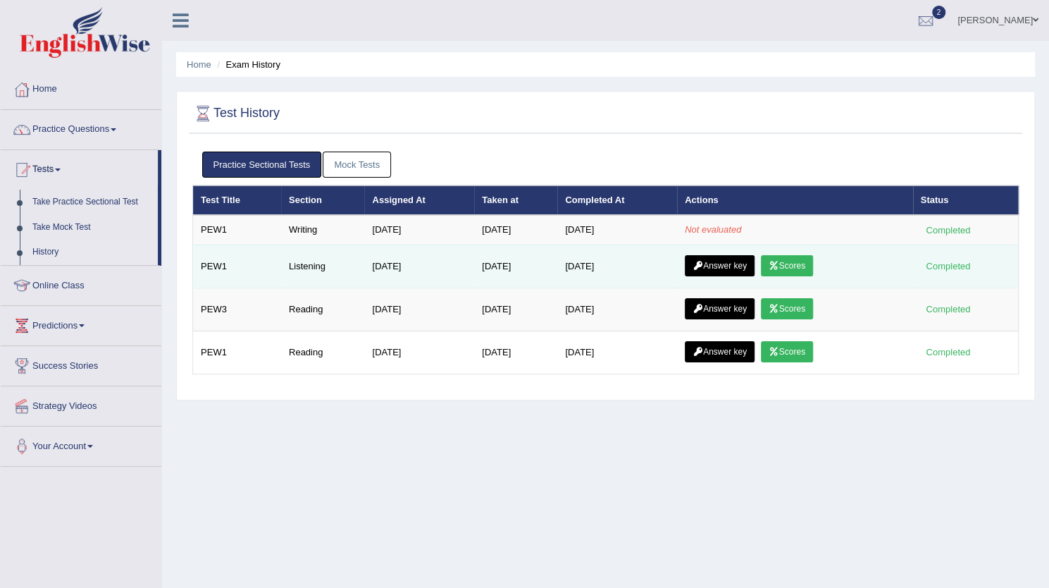
click at [728, 268] on link "Answer key" at bounding box center [720, 265] width 70 height 21
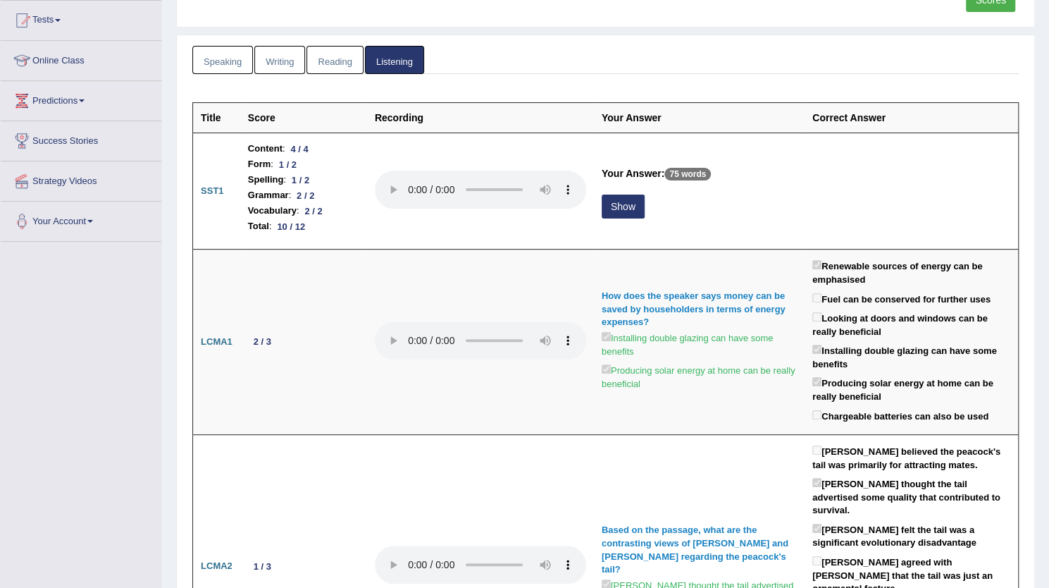
scroll to position [150, 0]
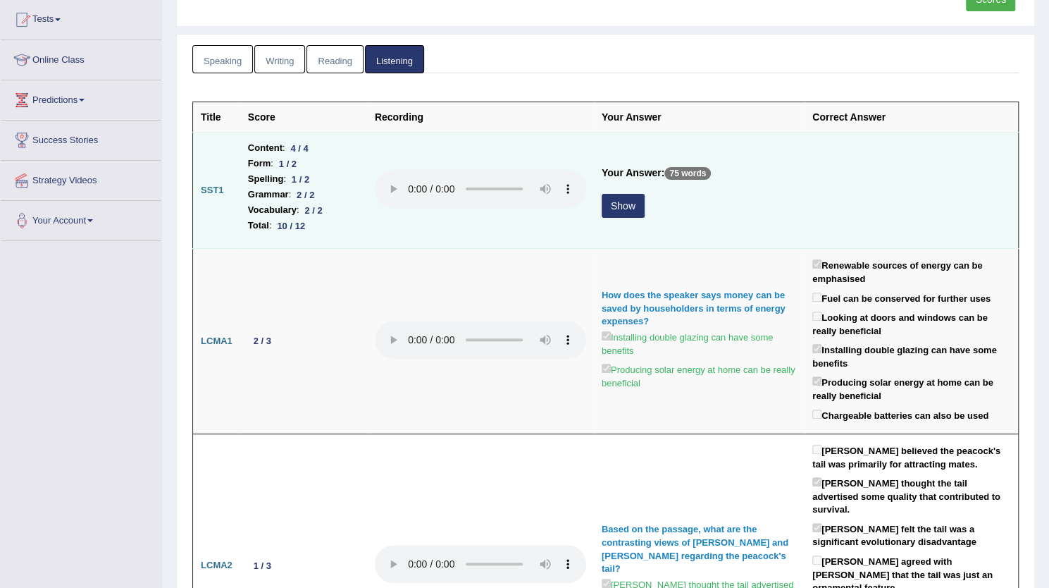
click at [624, 207] on button "Show" at bounding box center [623, 206] width 43 height 24
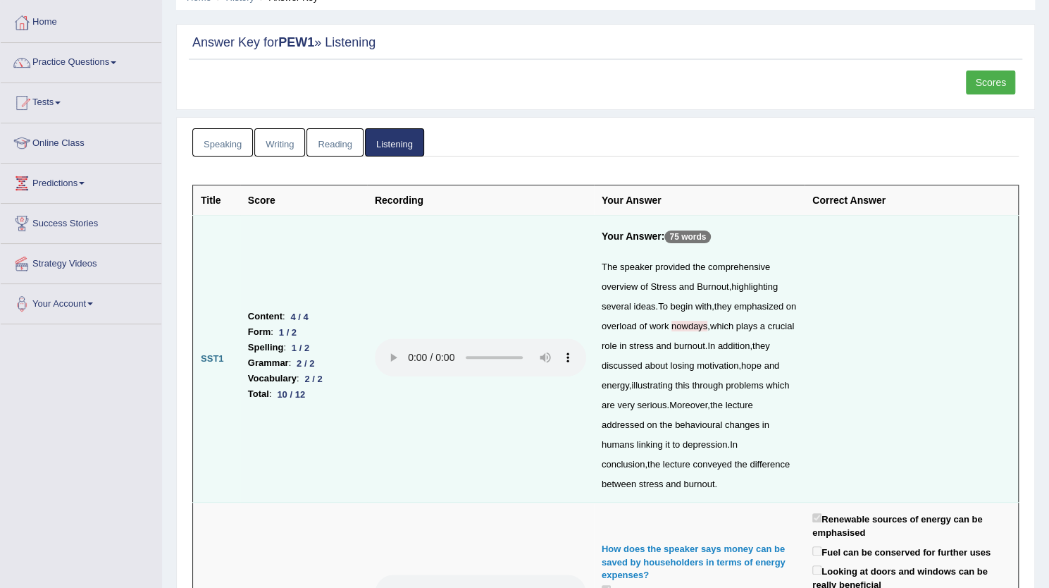
scroll to position [66, 0]
click at [695, 328] on span "nowdays" at bounding box center [689, 327] width 36 height 11
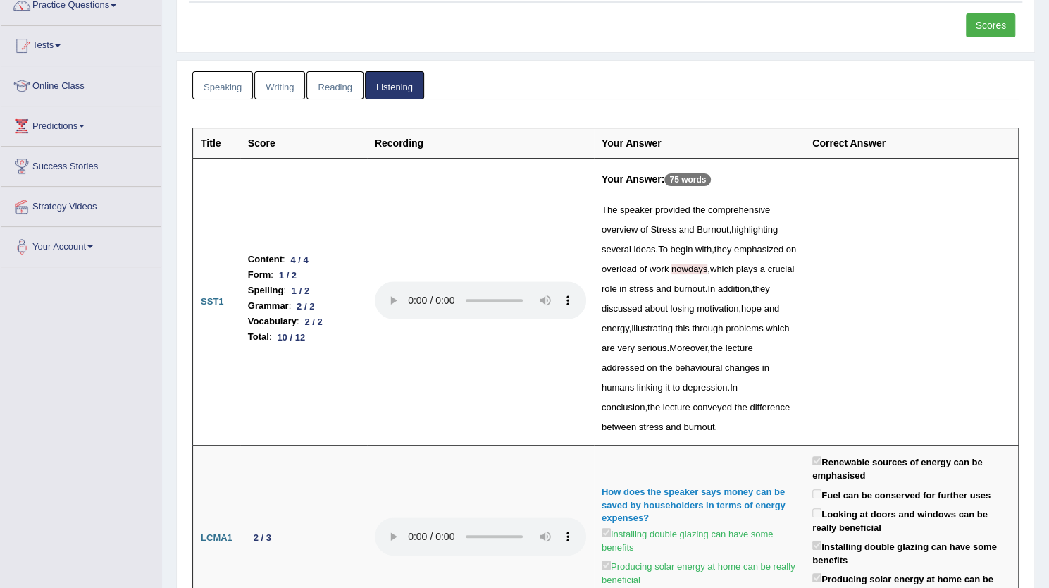
scroll to position [0, 0]
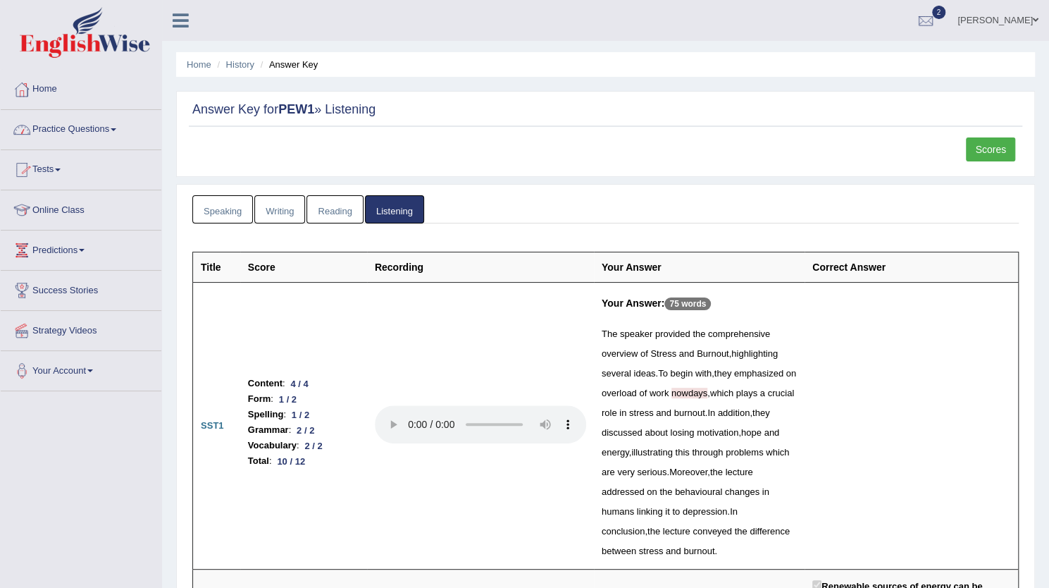
click at [224, 65] on li "History" at bounding box center [233, 64] width 41 height 13
click at [233, 67] on link "History" at bounding box center [240, 64] width 28 height 11
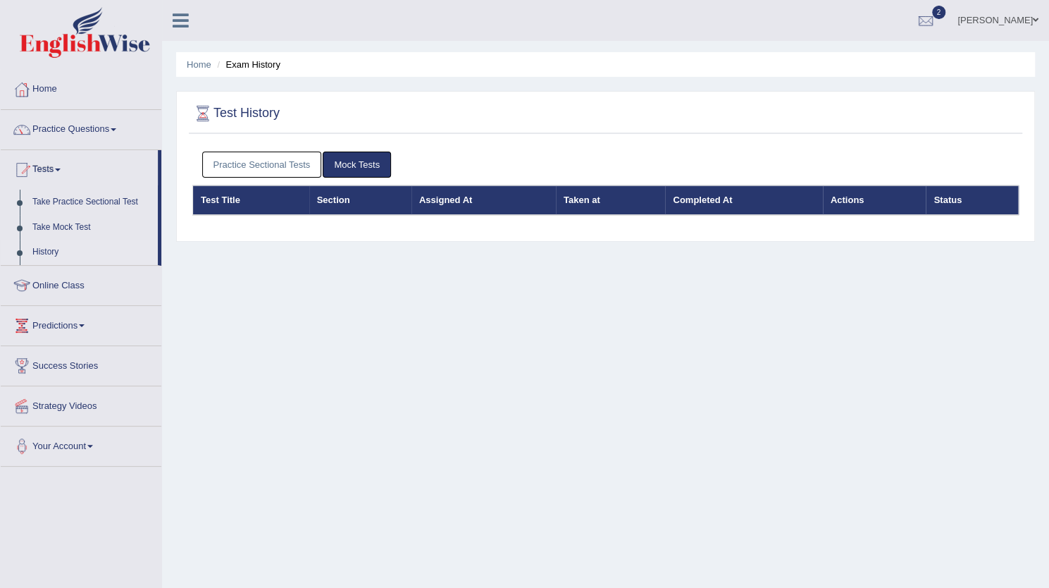
click at [240, 163] on link "Practice Sectional Tests" at bounding box center [262, 164] width 120 height 26
click at [290, 170] on link "Practice Sectional Tests" at bounding box center [262, 164] width 120 height 26
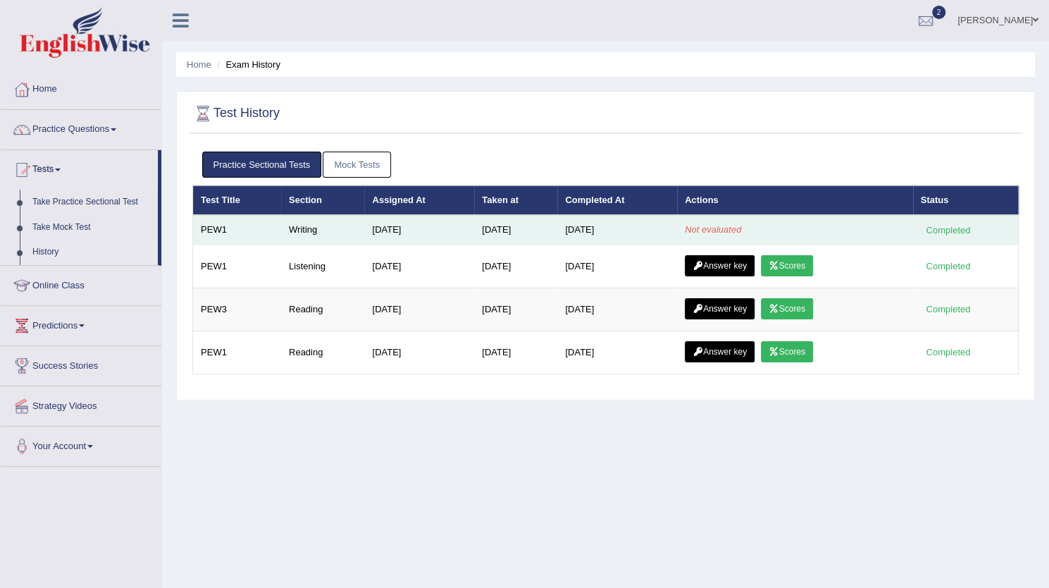
click at [309, 235] on td "Writing" at bounding box center [323, 230] width 84 height 30
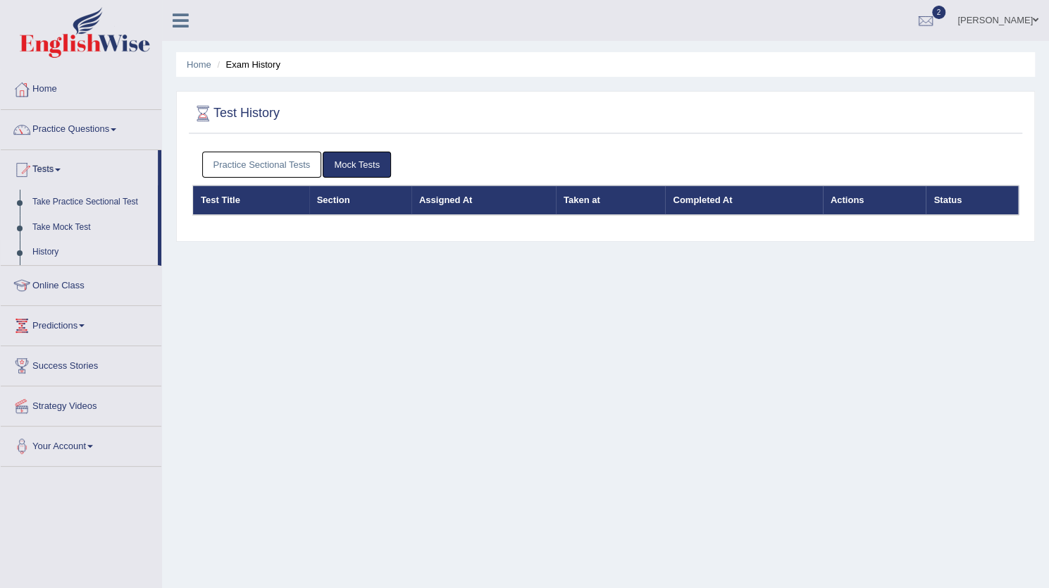
click at [242, 163] on link "Practice Sectional Tests" at bounding box center [262, 164] width 120 height 26
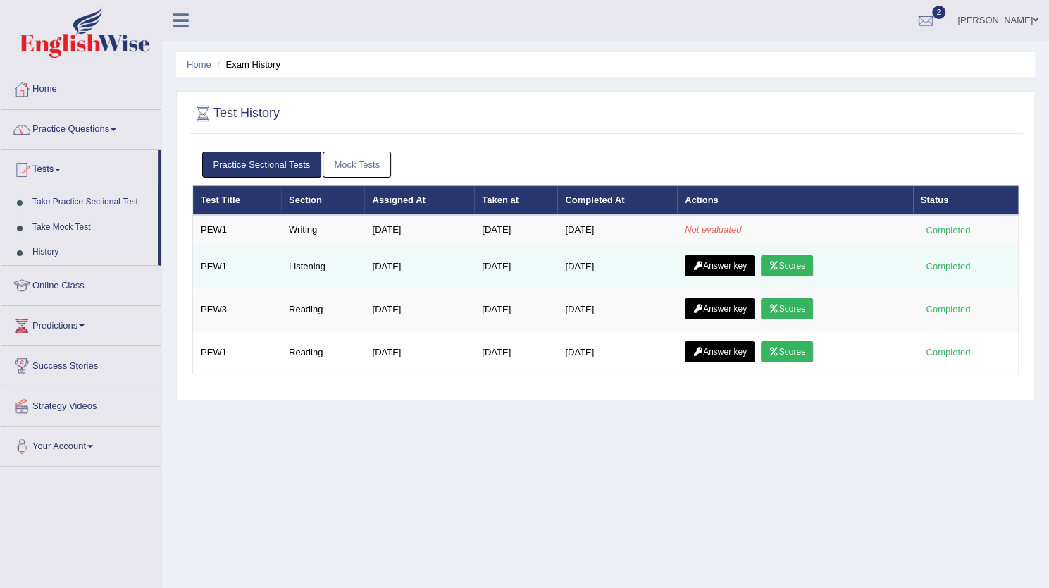
click at [790, 264] on link "Scores" at bounding box center [787, 265] width 52 height 21
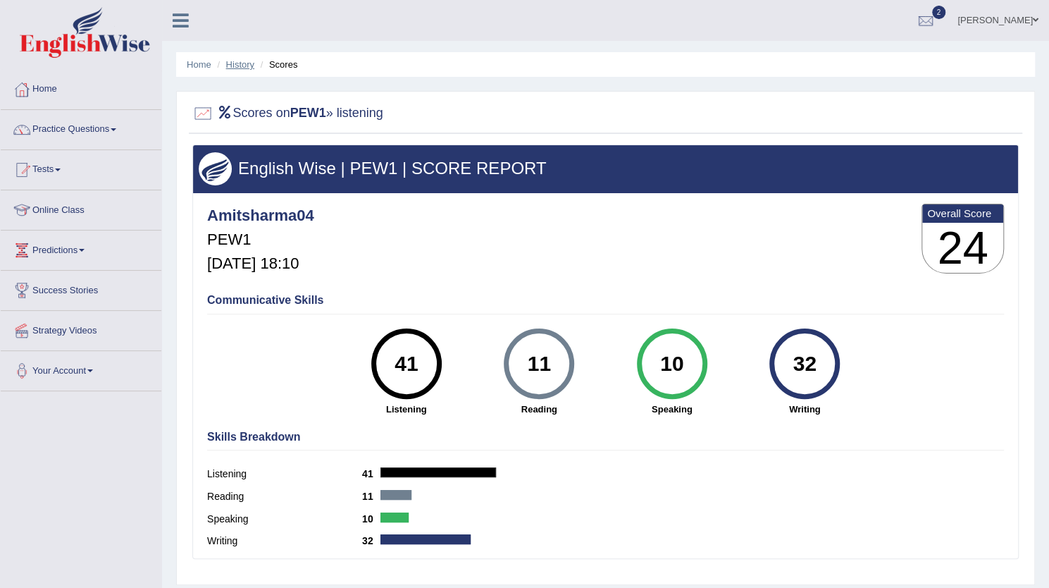
click at [247, 66] on link "History" at bounding box center [240, 64] width 28 height 11
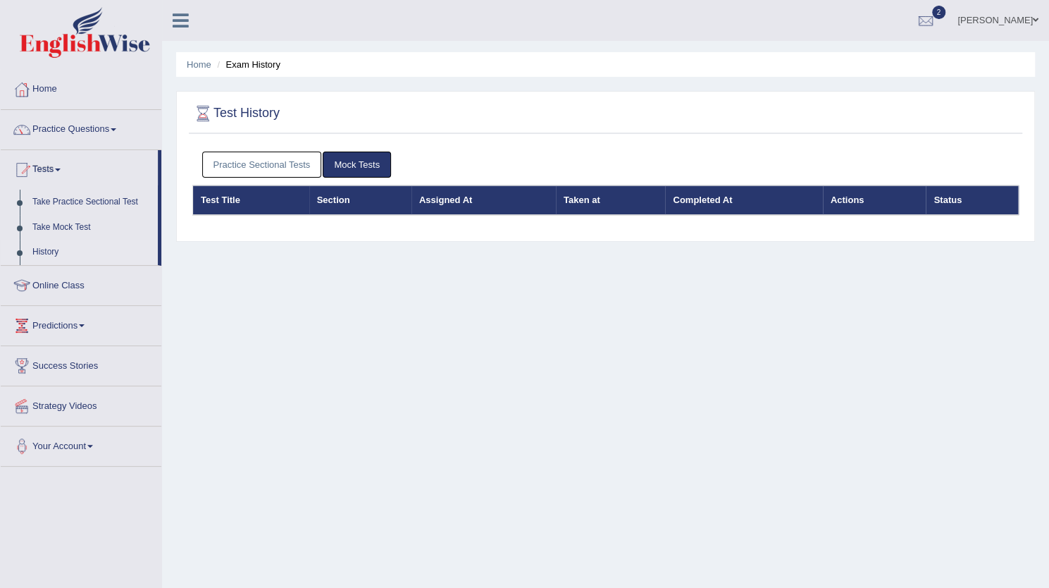
click at [271, 165] on link "Practice Sectional Tests" at bounding box center [262, 164] width 120 height 26
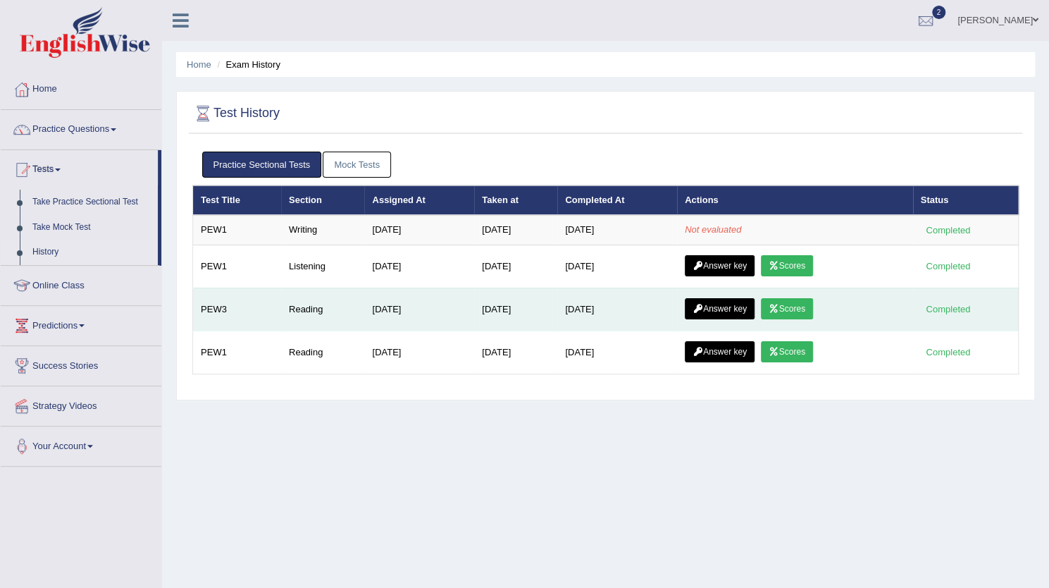
click at [785, 298] on link "Scores" at bounding box center [787, 308] width 52 height 21
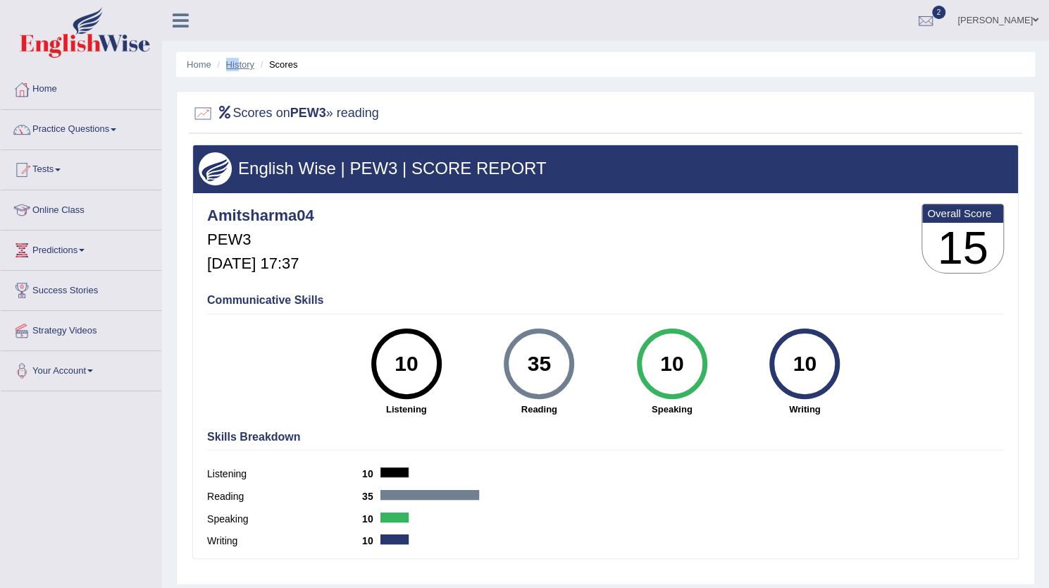
drag, startPoint x: 244, startPoint y: 51, endPoint x: 238, endPoint y: 68, distance: 17.2
click at [238, 68] on ul "Home History Scores" at bounding box center [605, 64] width 859 height 25
click at [238, 68] on link "History" at bounding box center [240, 64] width 28 height 11
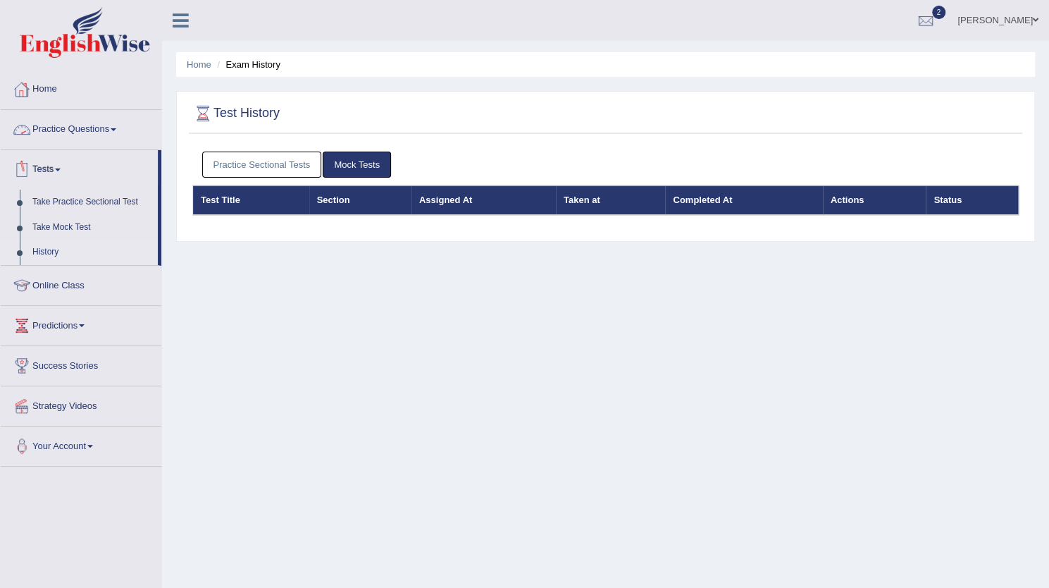
click at [237, 173] on link "Practice Sectional Tests" at bounding box center [262, 164] width 120 height 26
click at [271, 174] on link "Practice Sectional Tests" at bounding box center [262, 164] width 120 height 26
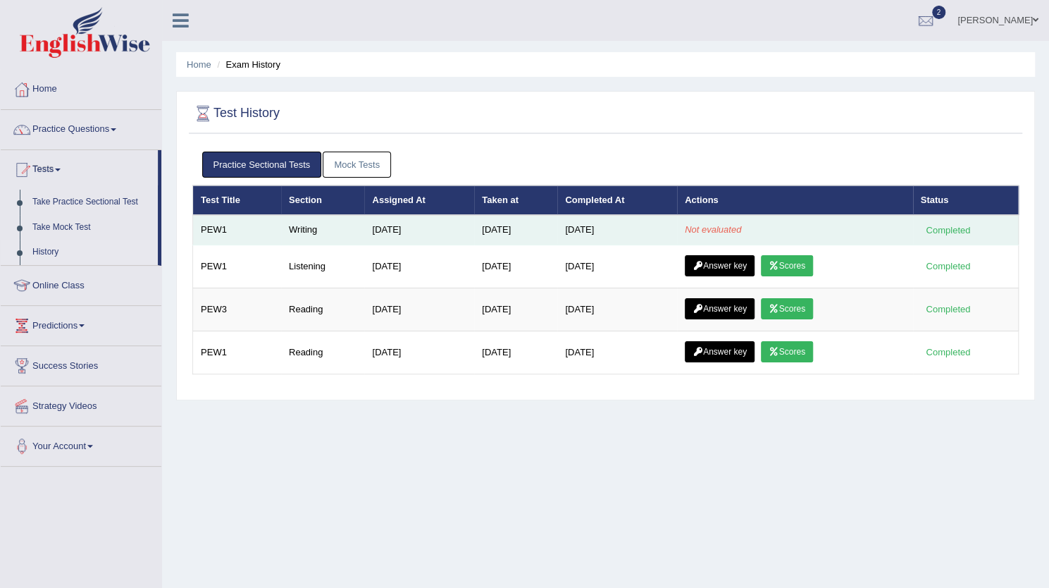
click at [474, 232] on td "[DATE]" at bounding box center [515, 230] width 83 height 30
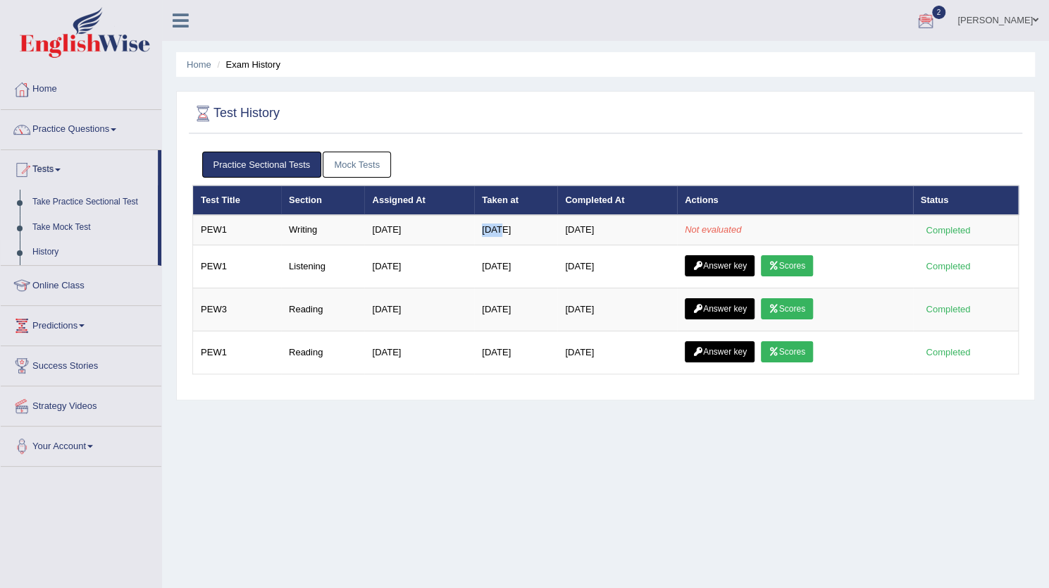
click at [936, 20] on div at bounding box center [925, 21] width 21 height 21
click at [638, 126] on div at bounding box center [605, 113] width 826 height 29
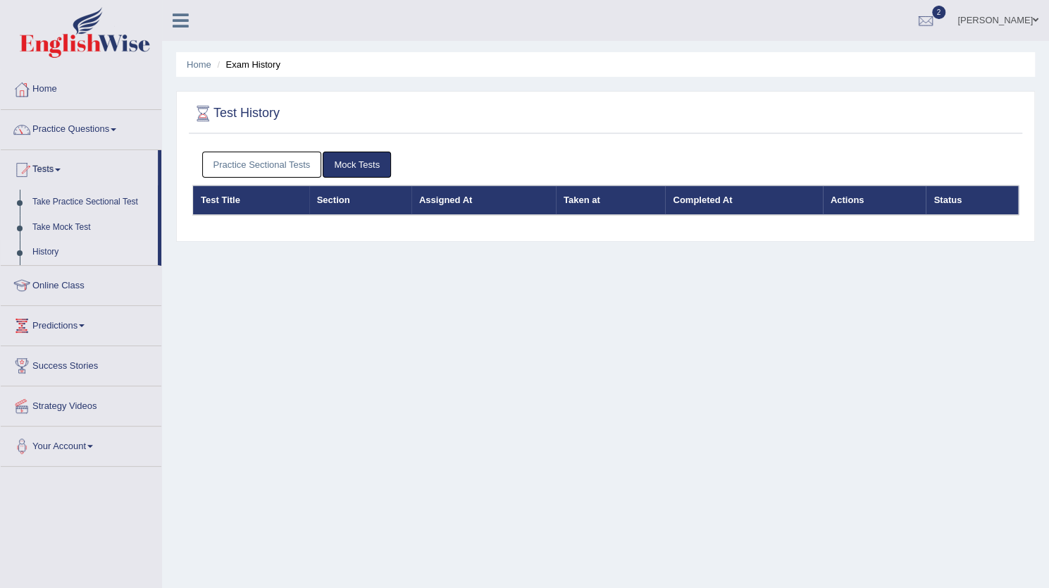
click at [272, 173] on link "Practice Sectional Tests" at bounding box center [262, 164] width 120 height 26
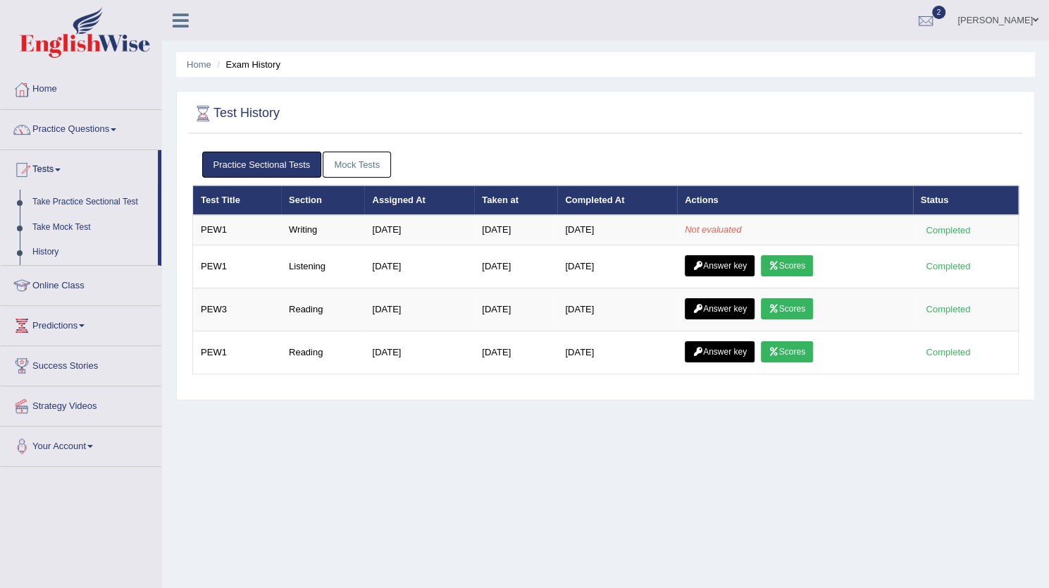
click at [342, 168] on link "Mock Tests" at bounding box center [357, 164] width 68 height 26
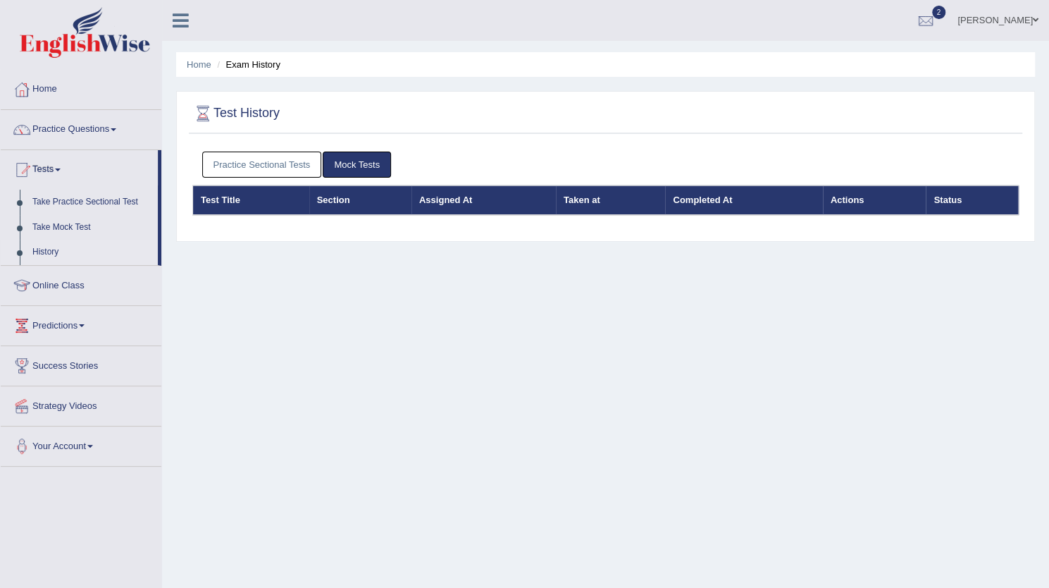
click at [268, 168] on link "Practice Sectional Tests" at bounding box center [262, 164] width 120 height 26
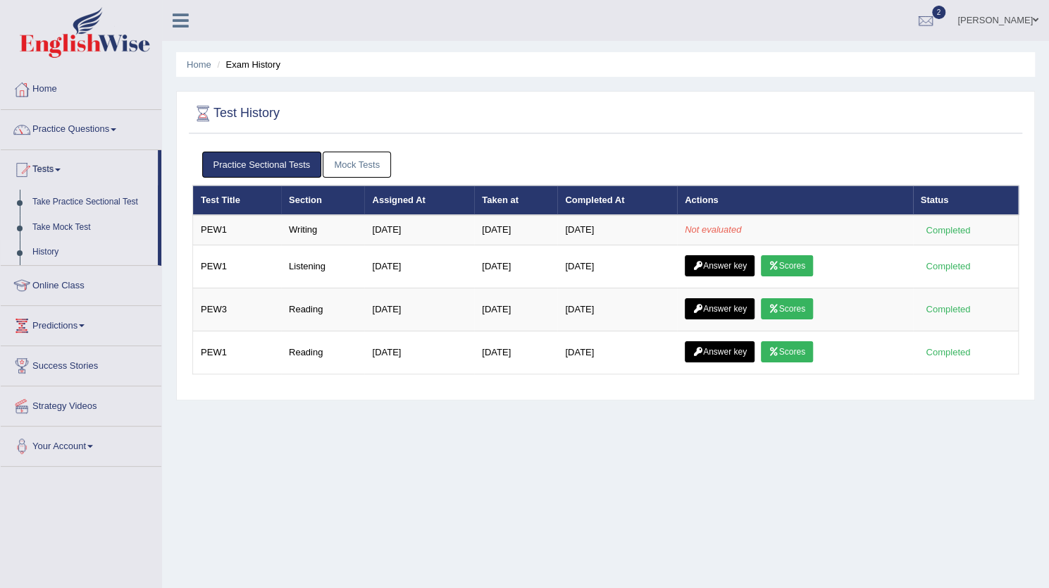
click at [341, 159] on link "Mock Tests" at bounding box center [357, 164] width 68 height 26
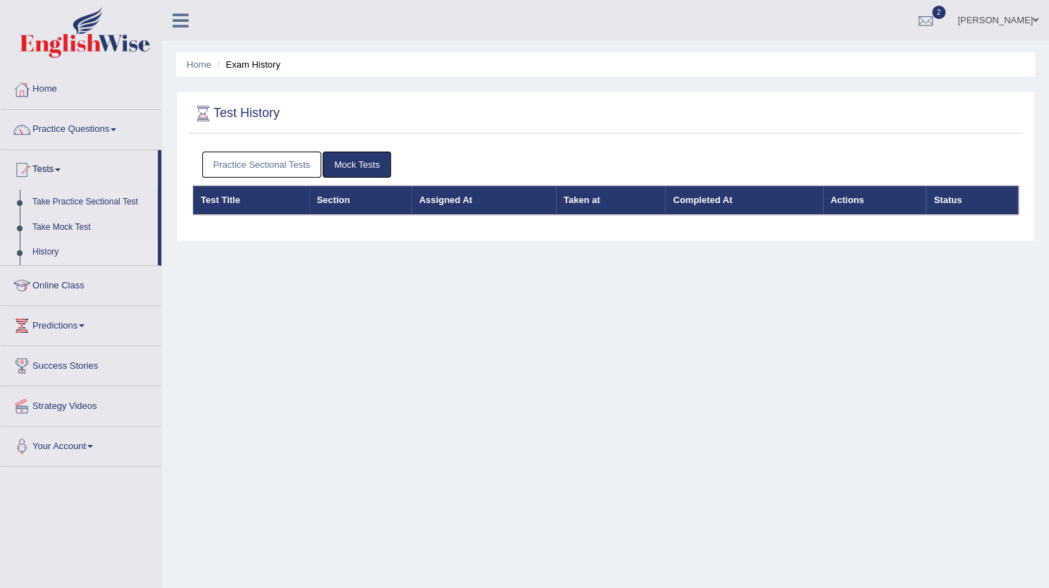
click at [276, 163] on link "Practice Sectional Tests" at bounding box center [262, 164] width 120 height 26
click at [278, 161] on link "Practice Sectional Tests" at bounding box center [262, 164] width 120 height 26
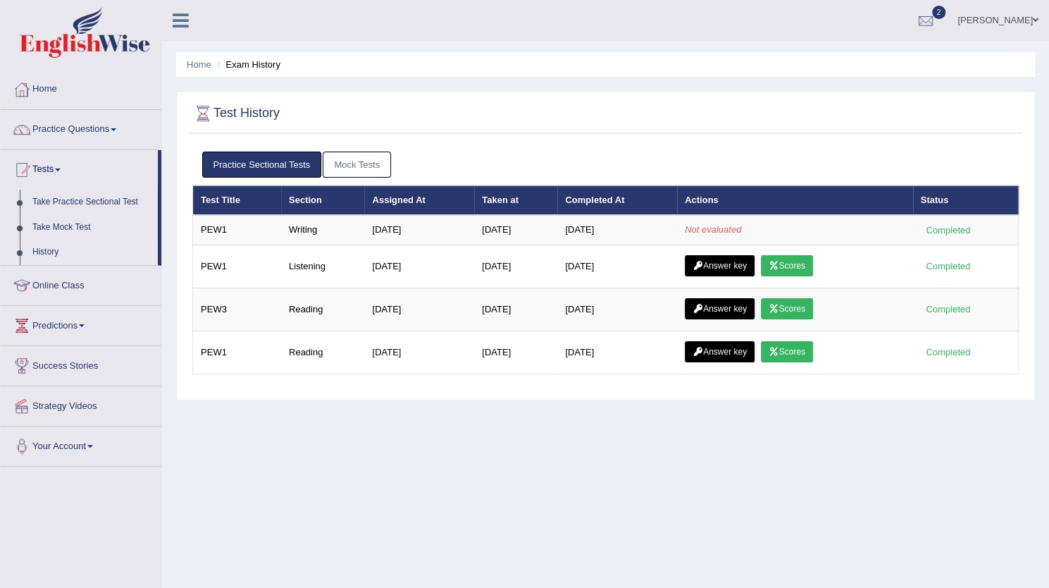
click at [359, 166] on link "Mock Tests" at bounding box center [357, 164] width 68 height 26
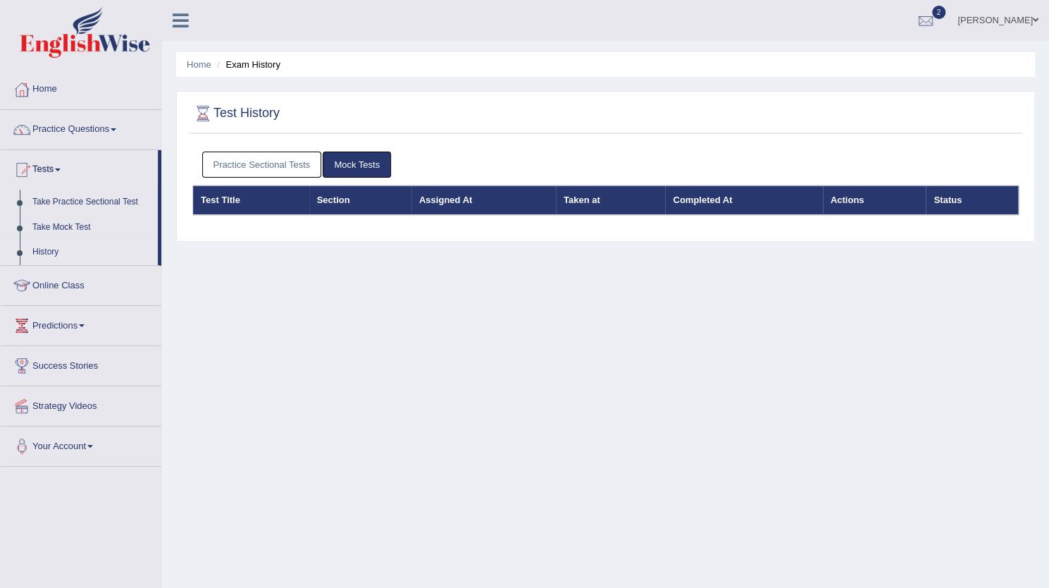
click at [251, 159] on link "Practice Sectional Tests" at bounding box center [262, 164] width 120 height 26
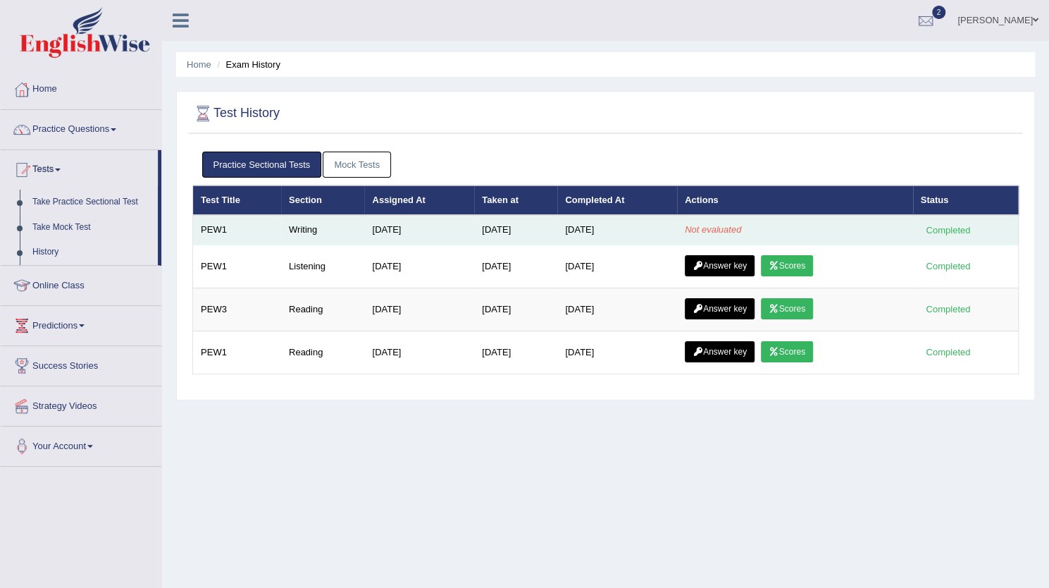
click at [250, 218] on td "PEW1" at bounding box center [237, 230] width 88 height 30
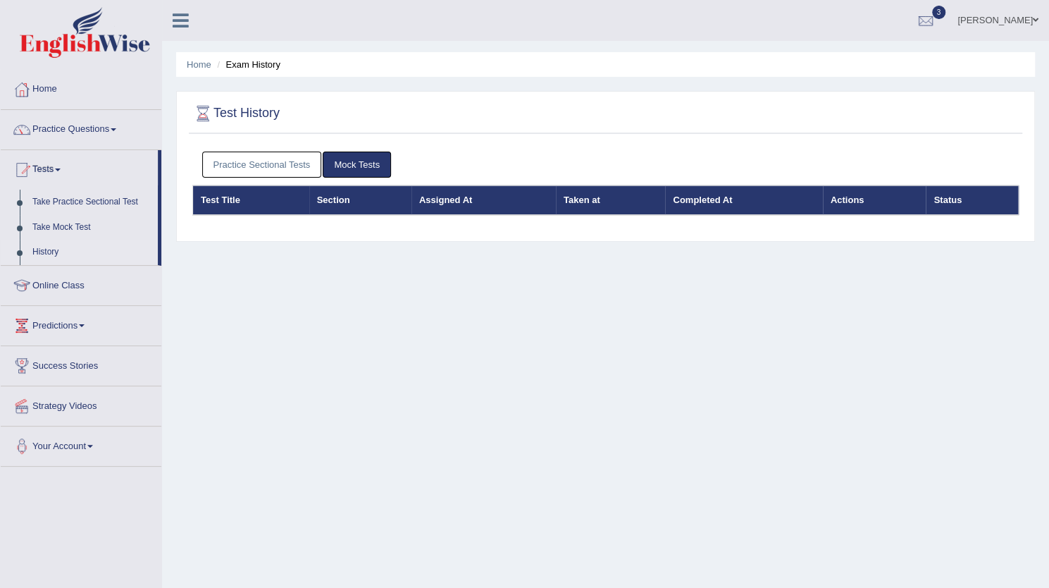
click at [288, 172] on link "Practice Sectional Tests" at bounding box center [262, 164] width 120 height 26
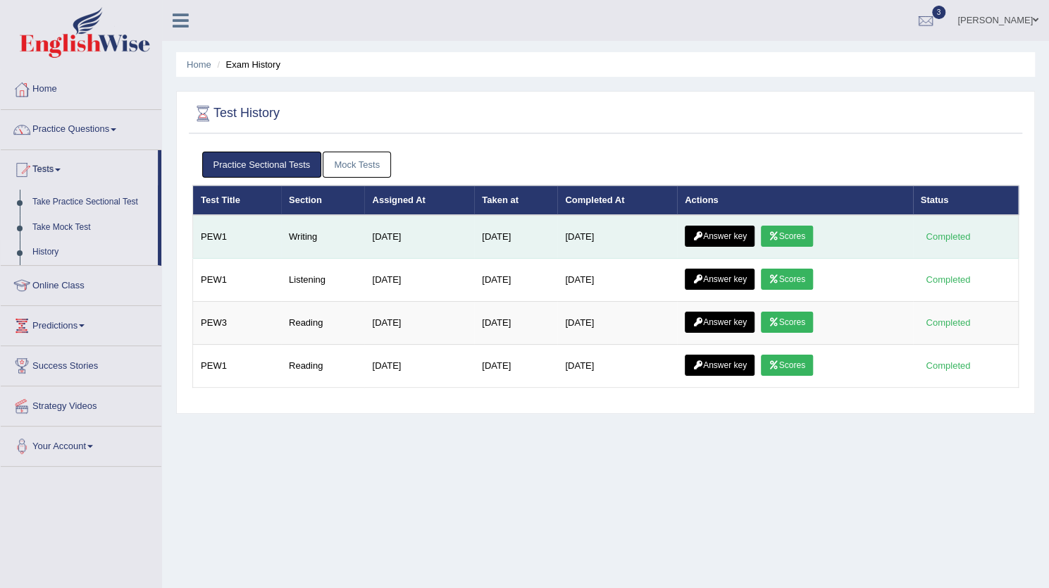
click at [797, 225] on link "Scores" at bounding box center [787, 235] width 52 height 21
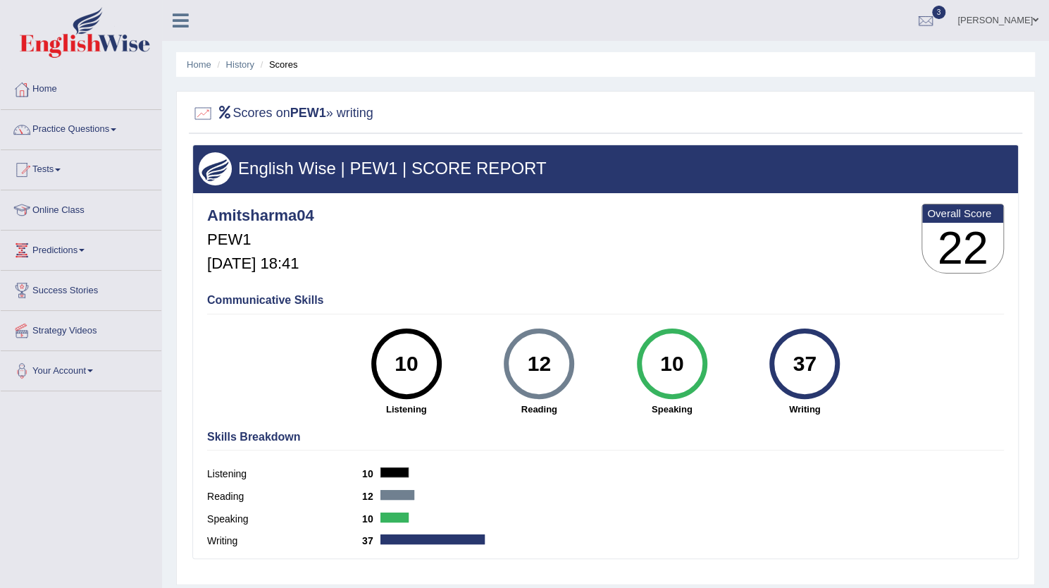
click at [633, 99] on div "Scores on PEW1 » writing" at bounding box center [605, 116] width 833 height 35
click at [250, 66] on link "History" at bounding box center [240, 64] width 28 height 11
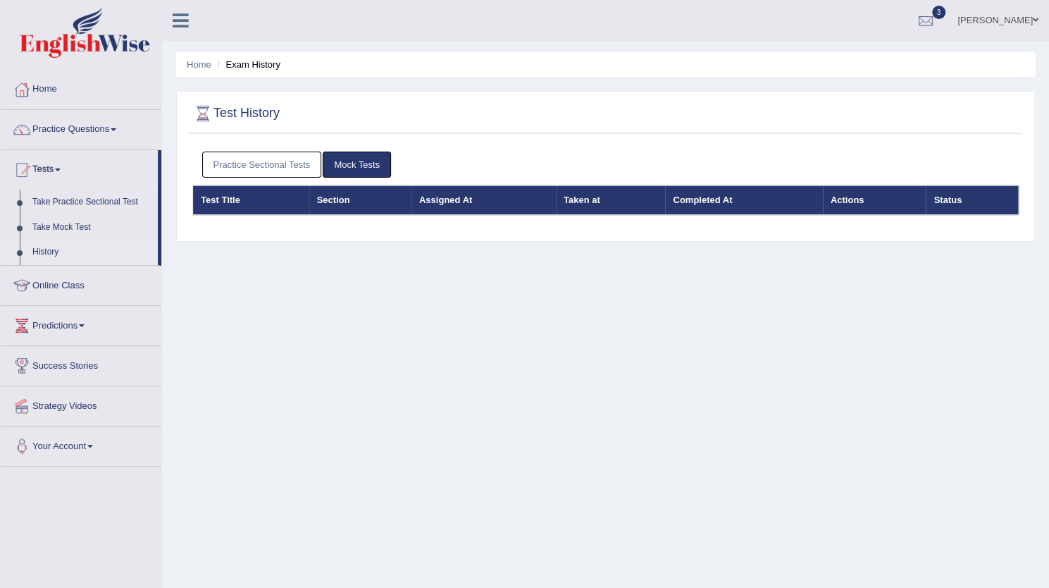
click at [263, 160] on link "Practice Sectional Tests" at bounding box center [262, 164] width 120 height 26
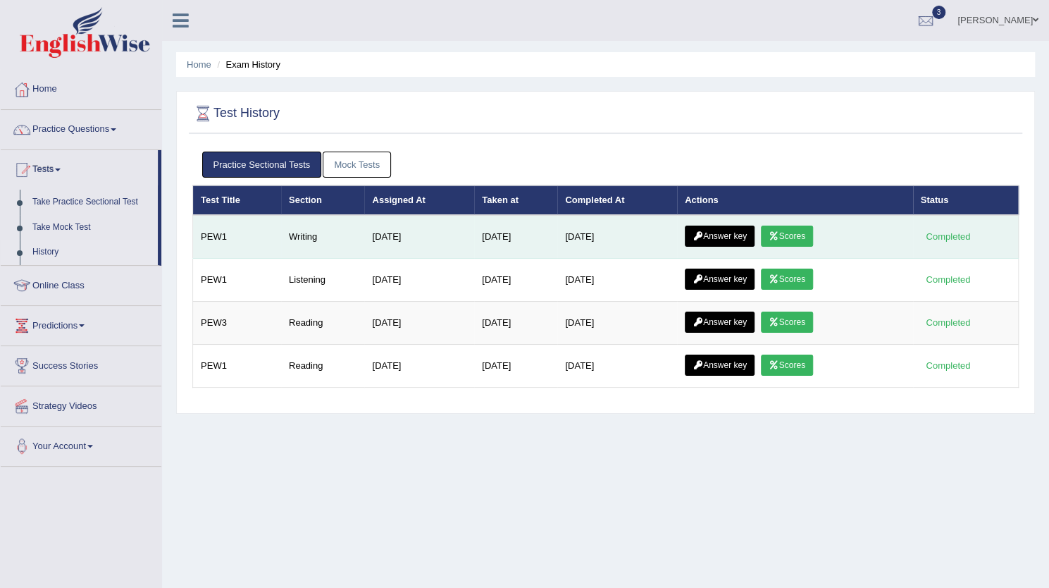
click at [703, 232] on icon at bounding box center [697, 236] width 11 height 8
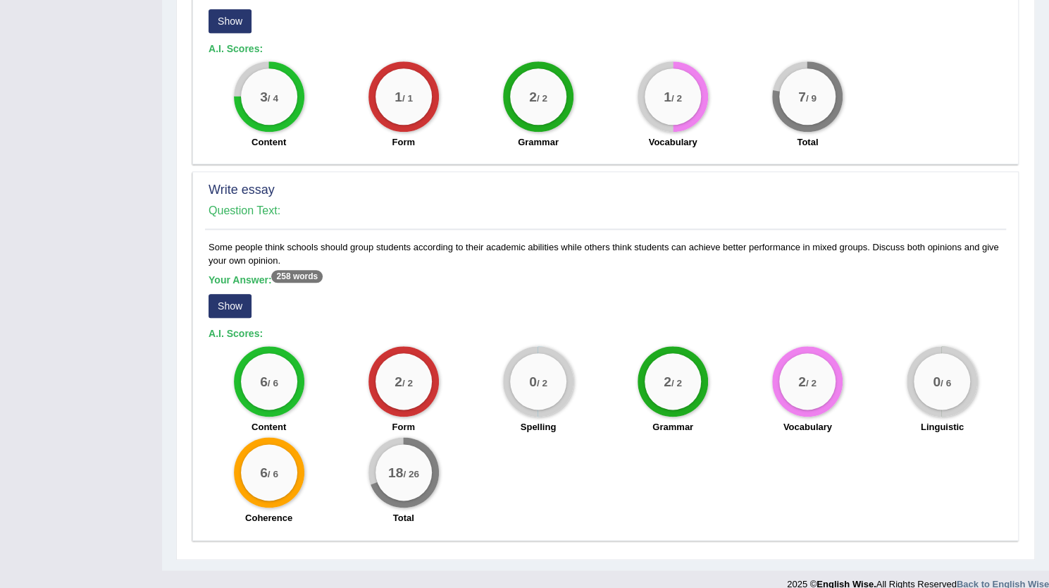
scroll to position [810, 0]
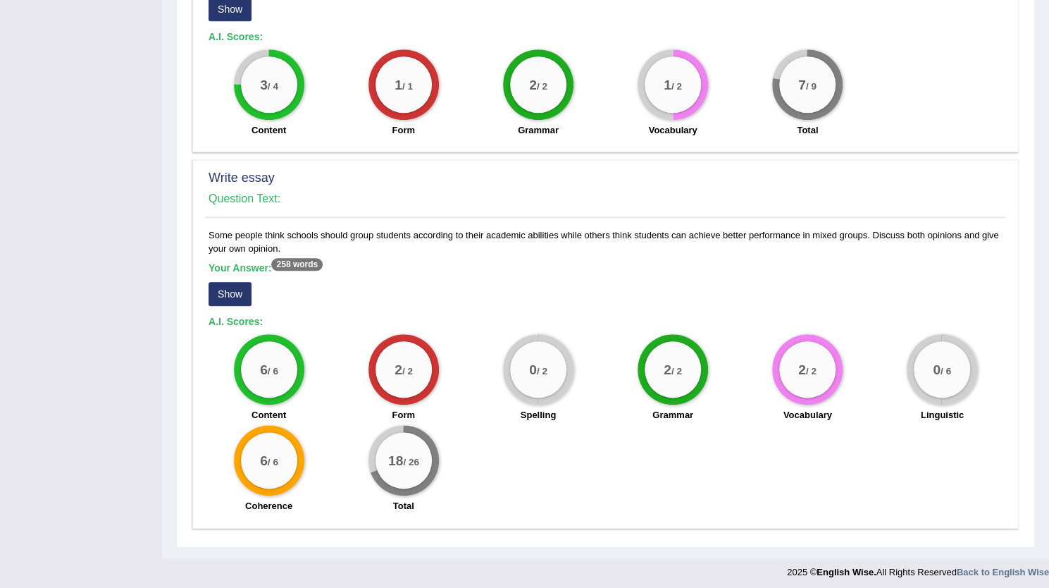
click at [237, 282] on button "Show" at bounding box center [230, 294] width 43 height 24
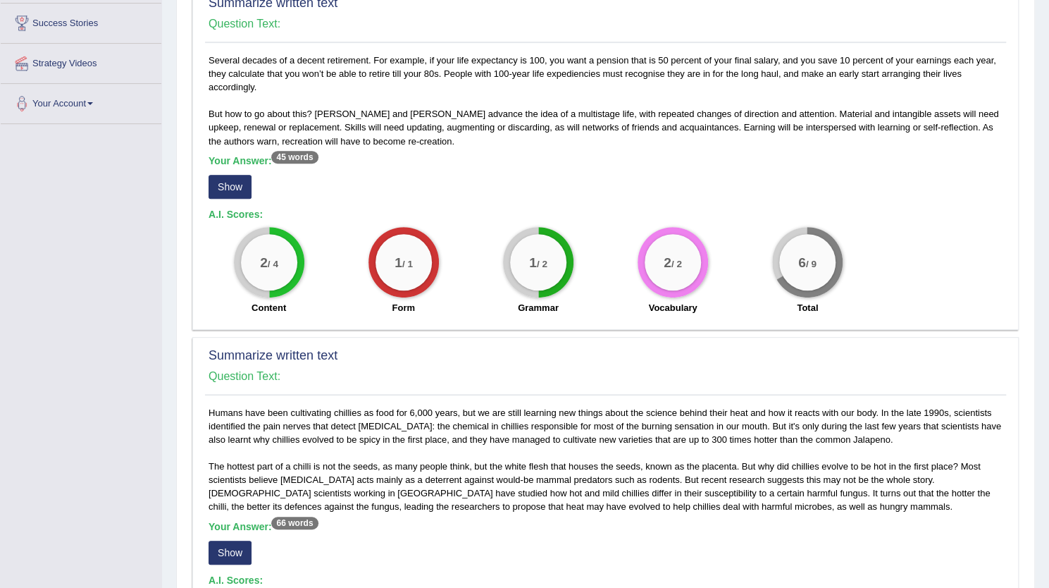
scroll to position [232, 0]
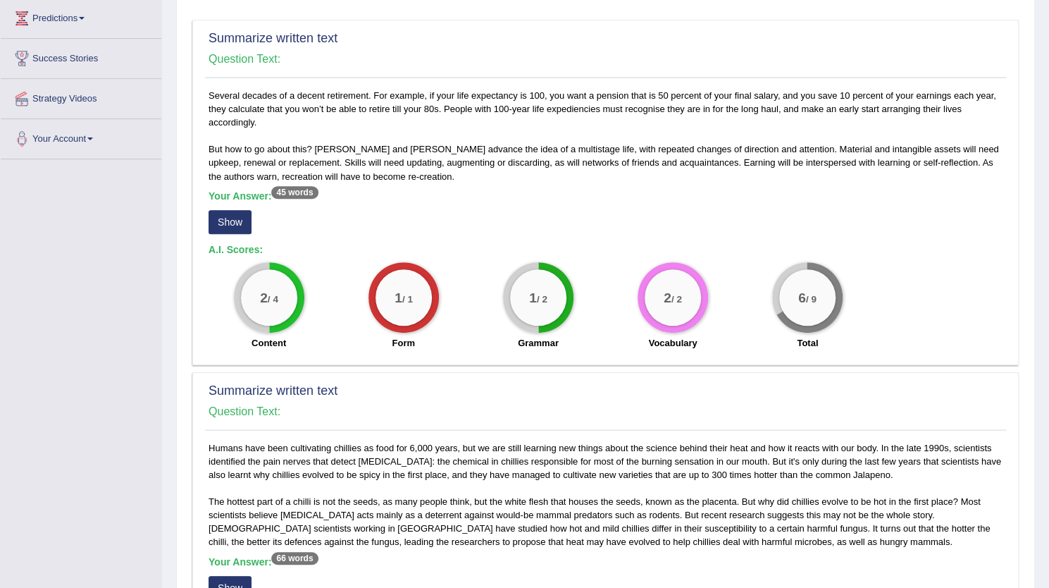
click at [227, 217] on button "Show" at bounding box center [230, 222] width 43 height 24
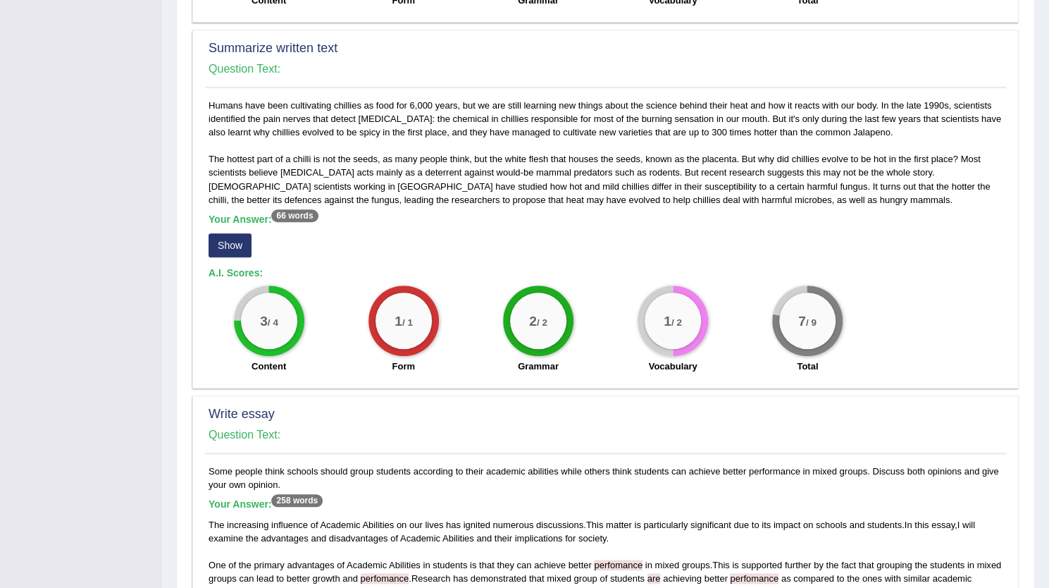
scroll to position [576, 0]
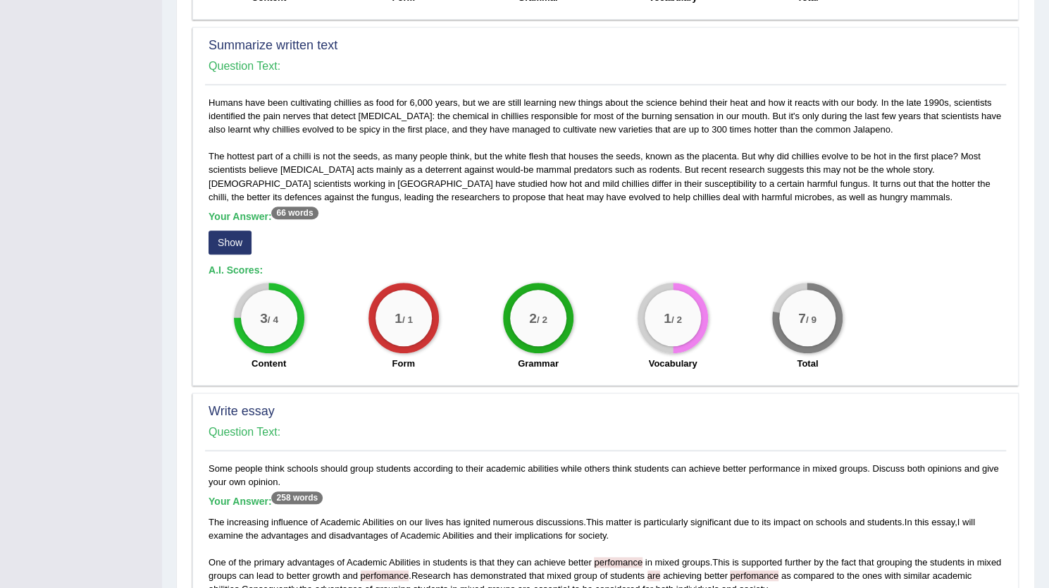
click at [226, 248] on button "Show" at bounding box center [230, 242] width 43 height 24
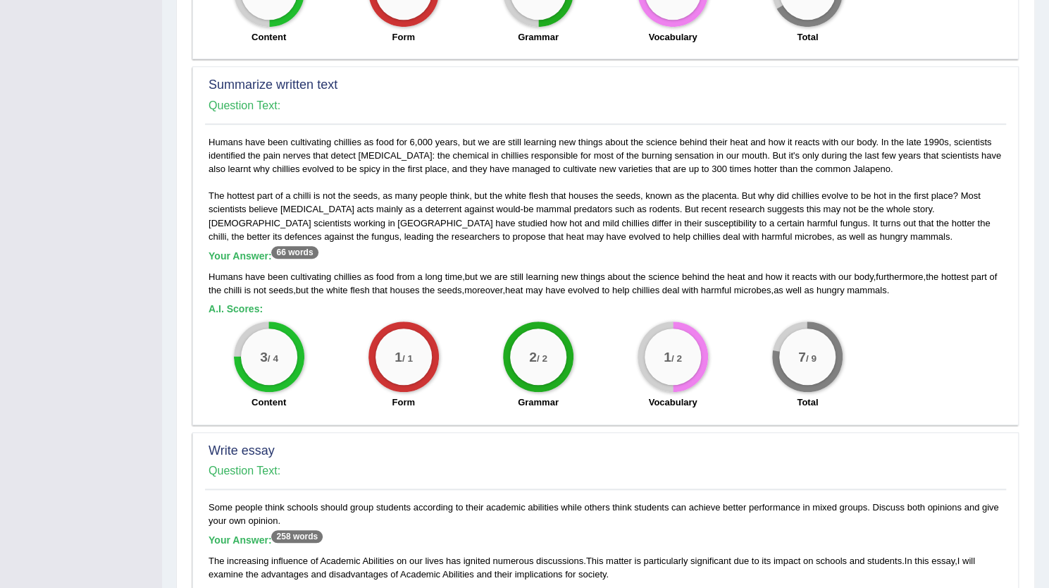
scroll to position [536, 0]
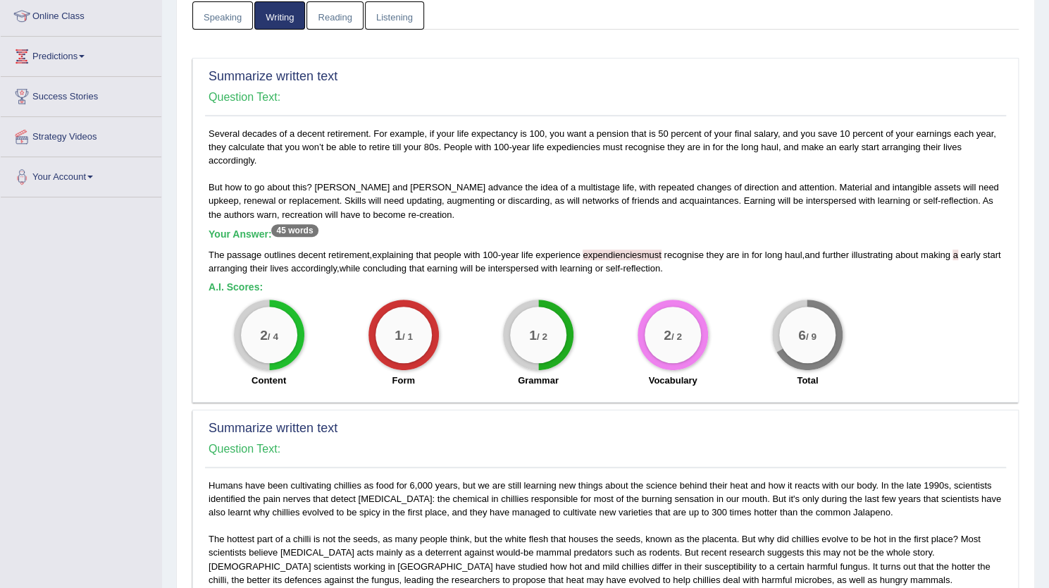
click at [227, 249] on span "passage" at bounding box center [244, 254] width 35 height 11
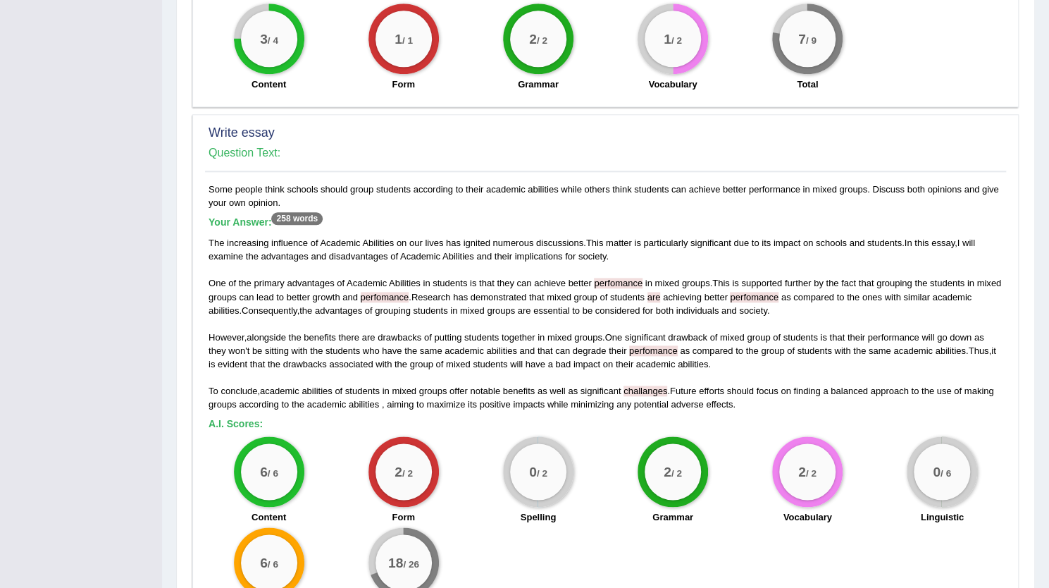
scroll to position [855, 0]
click at [226, 250] on span "examine" at bounding box center [226, 255] width 35 height 11
click at [193, 262] on div "Write essay Question Text: Some people think schools should group students acco…" at bounding box center [605, 371] width 826 height 516
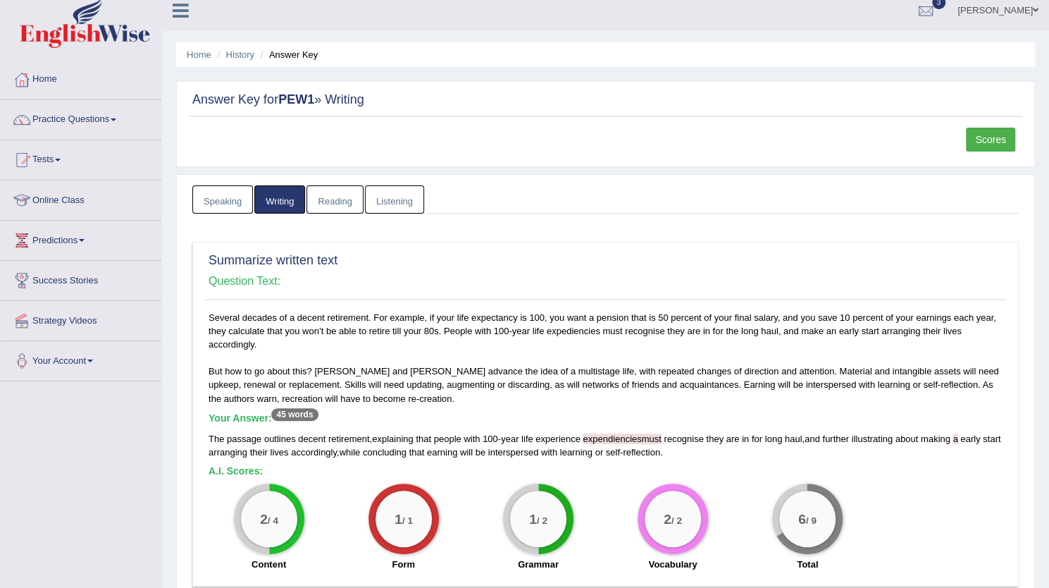
scroll to position [0, 0]
